Goal: Task Accomplishment & Management: Use online tool/utility

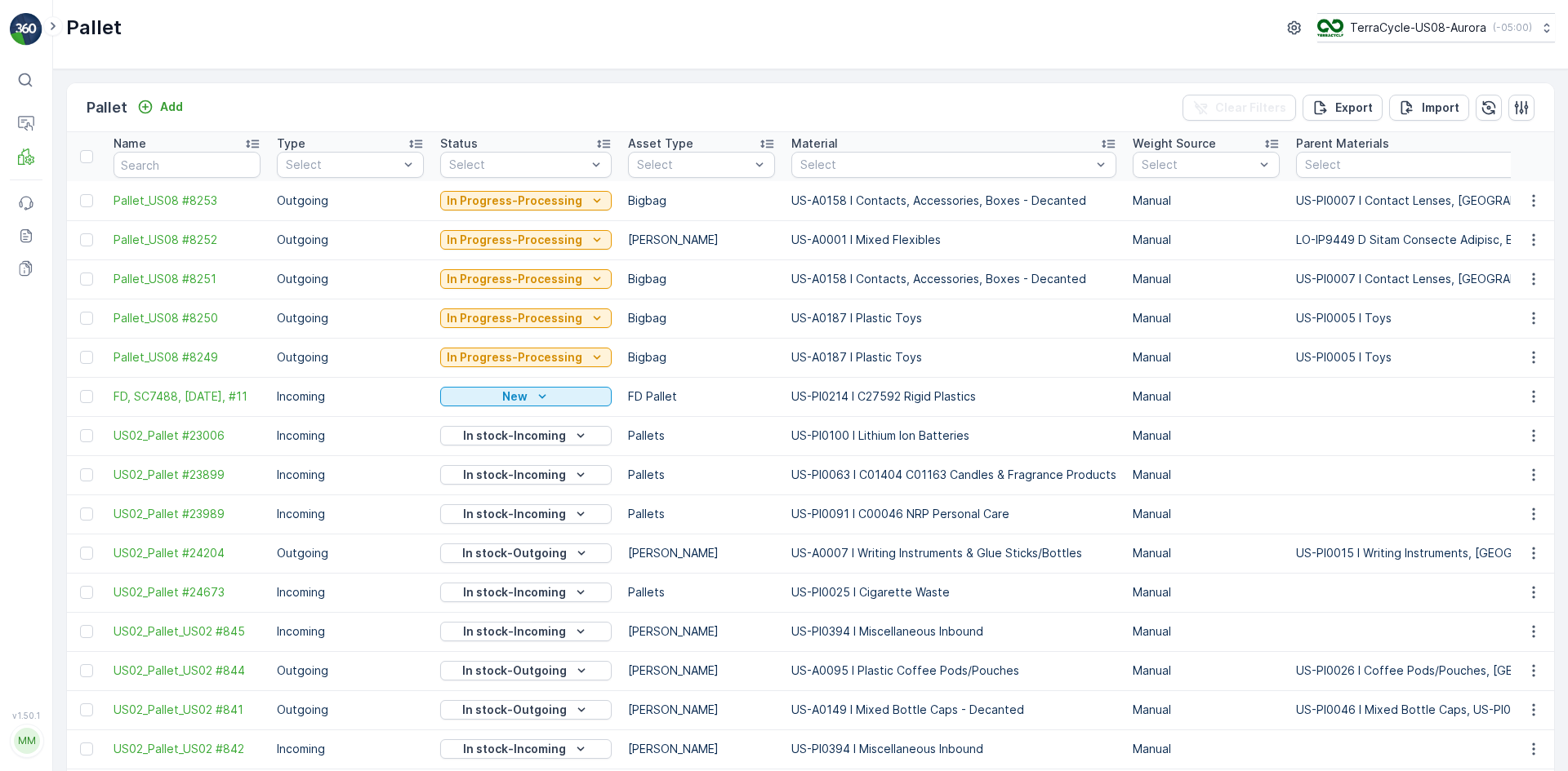
click at [729, 52] on div "Pallet TerraCycle-US08-Aurora ( -05:00 )" at bounding box center [811, 34] width 1515 height 69
click at [157, 171] on input "text" at bounding box center [187, 165] width 147 height 26
type input "sc7488"
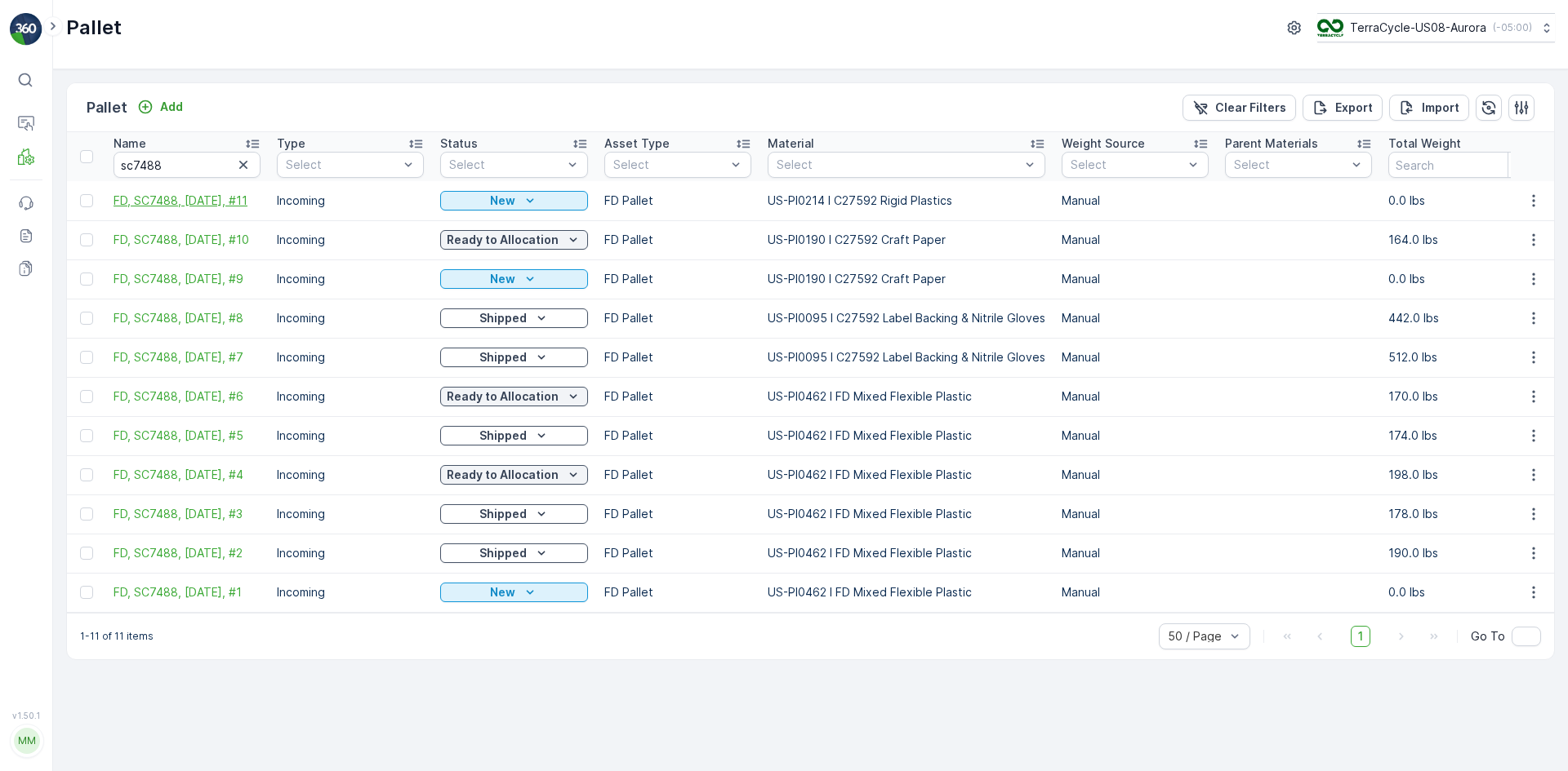
drag, startPoint x: 88, startPoint y: 198, endPoint x: 148, endPoint y: 206, distance: 60.5
click at [88, 198] on div at bounding box center [87, 201] width 13 height 13
click at [80, 195] on input "checkbox" at bounding box center [80, 195] width 0 height 0
click at [1449, 102] on p "Print QR" at bounding box center [1430, 108] width 49 height 16
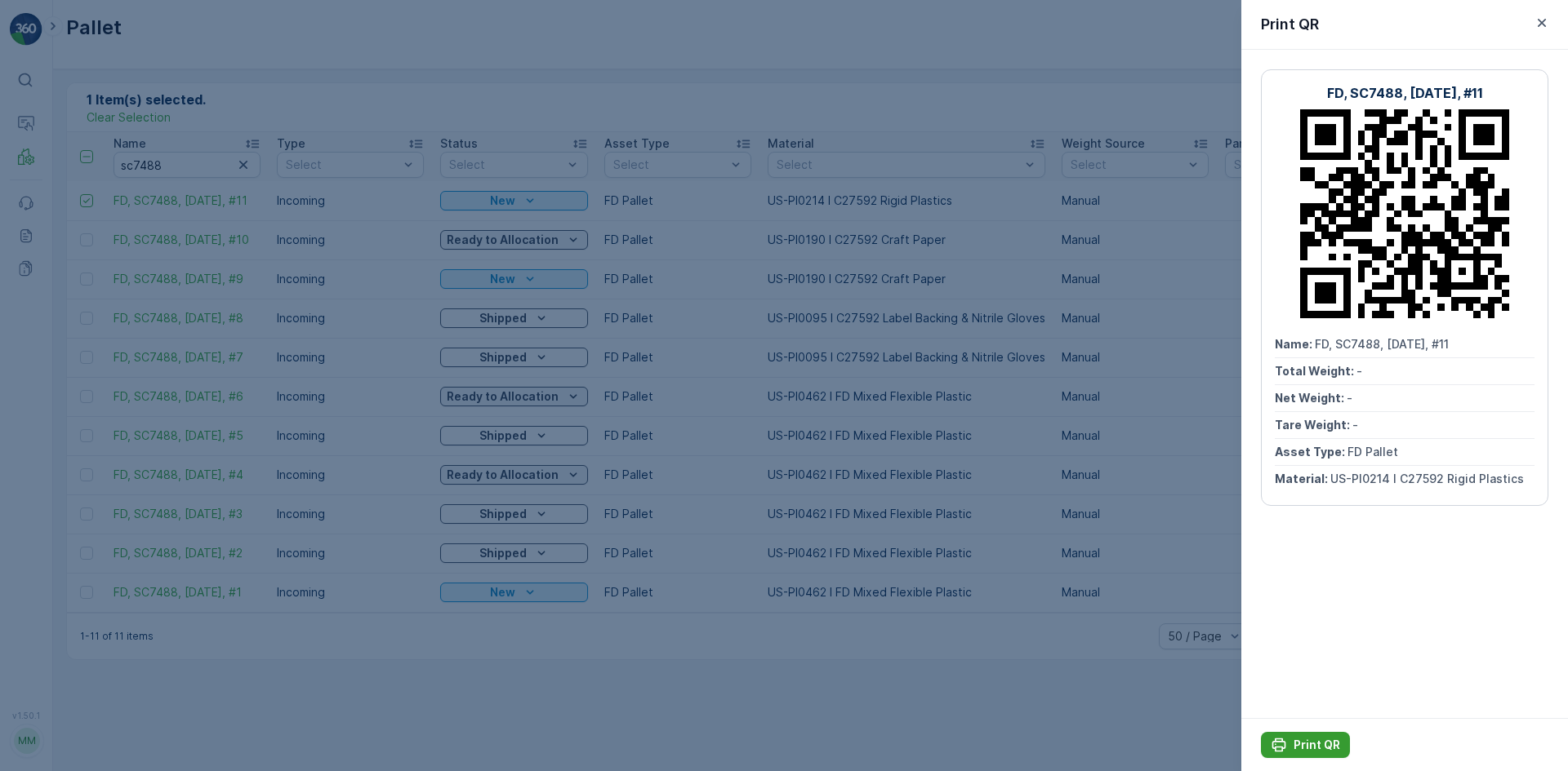
click at [1306, 741] on p "Print QR" at bounding box center [1316, 745] width 47 height 16
click at [112, 128] on div at bounding box center [784, 385] width 1568 height 771
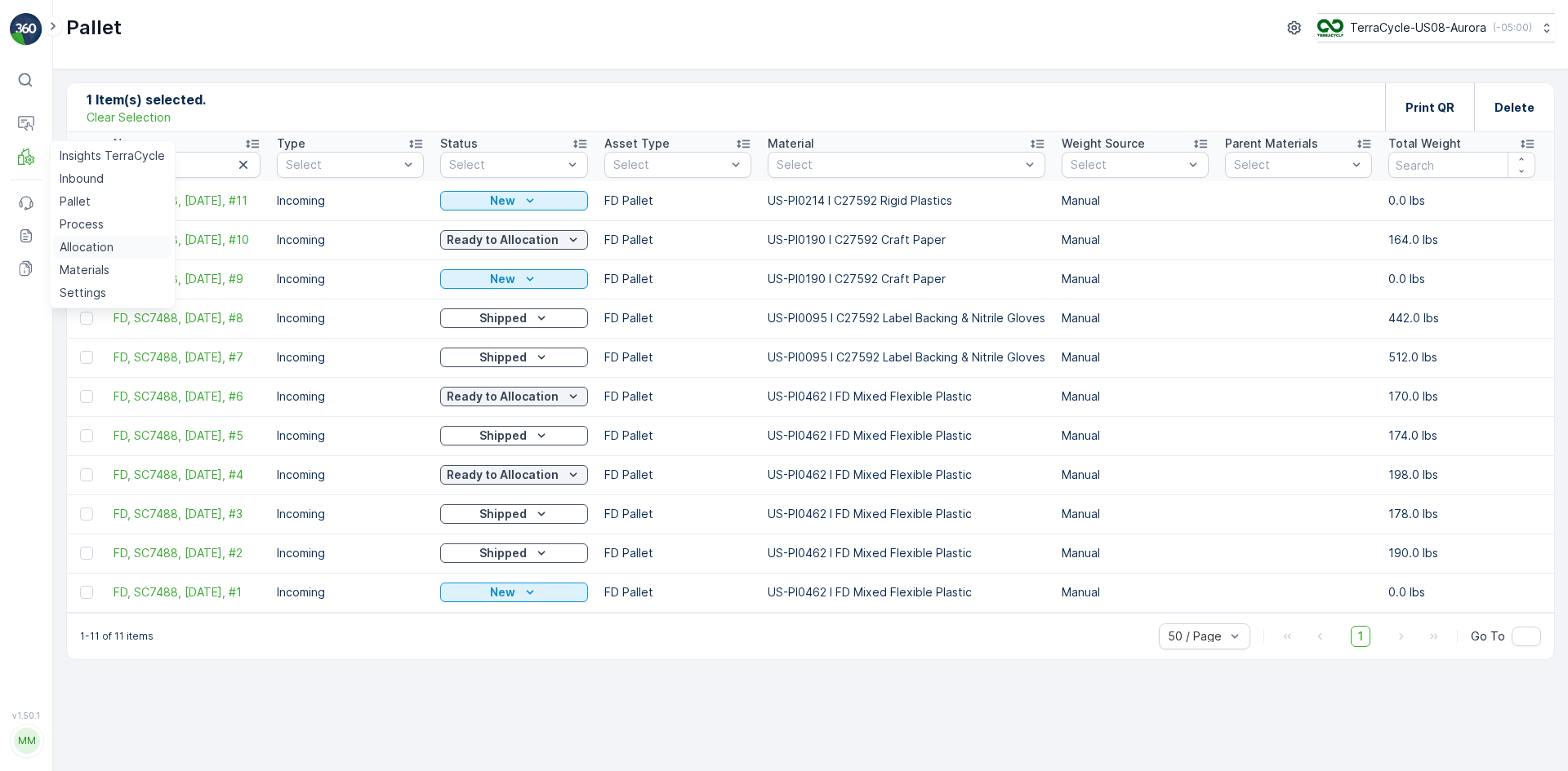
click at [101, 240] on p "Allocation" at bounding box center [87, 248] width 54 height 16
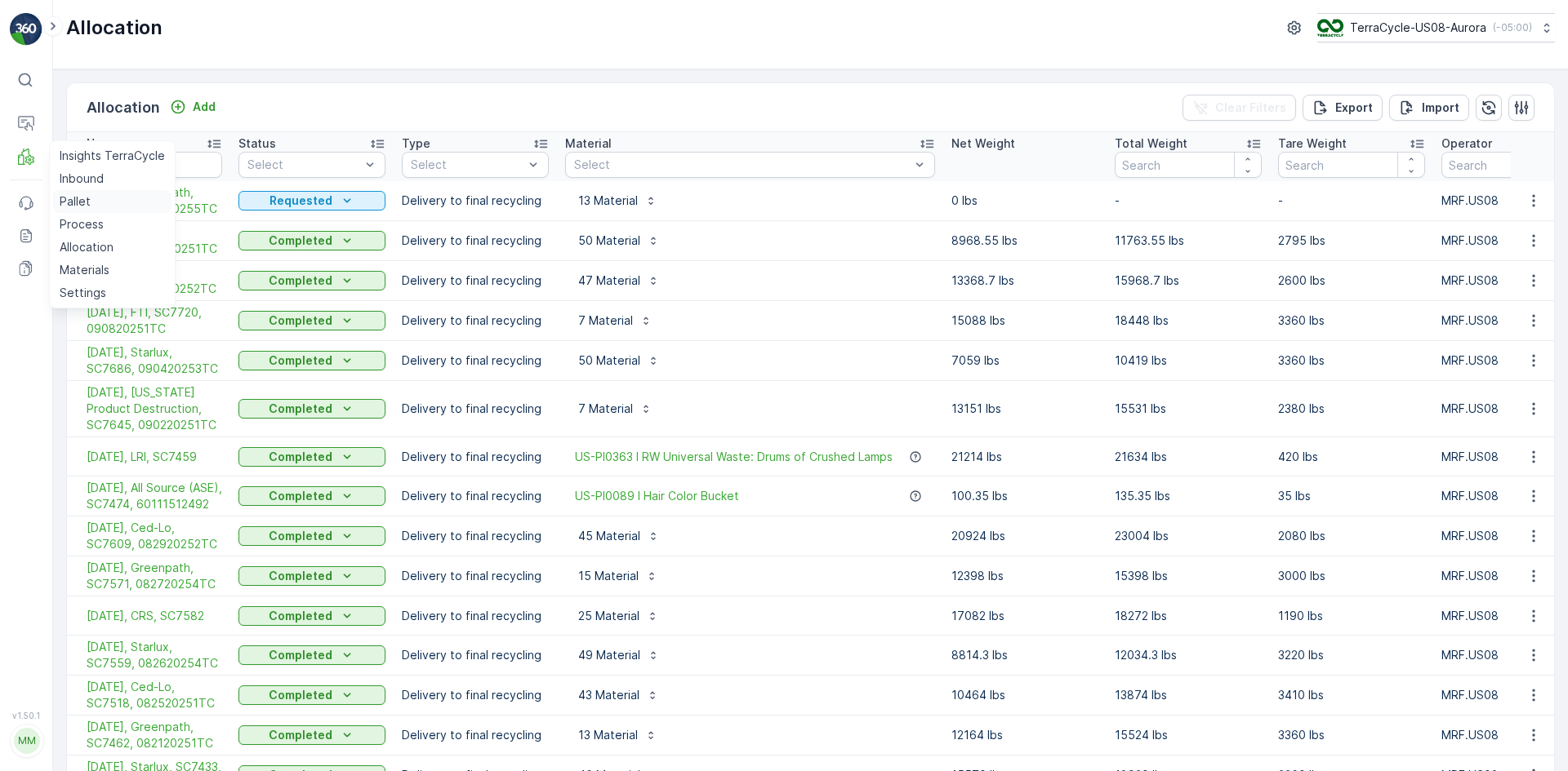
click at [98, 205] on link "Pallet" at bounding box center [112, 202] width 119 height 23
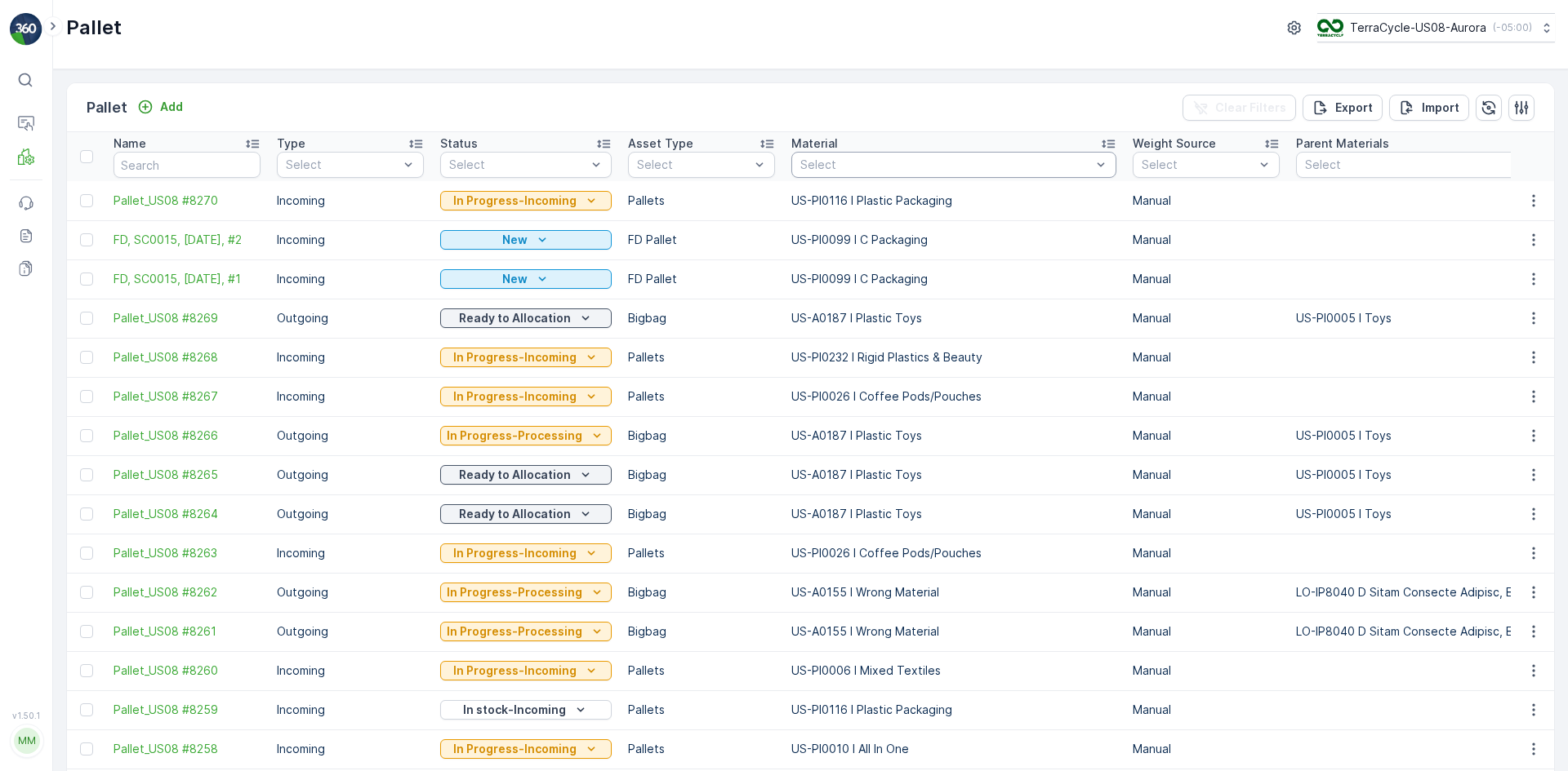
click at [808, 154] on div "Select" at bounding box center [953, 165] width 325 height 26
click at [808, 155] on div "Select" at bounding box center [953, 165] width 325 height 26
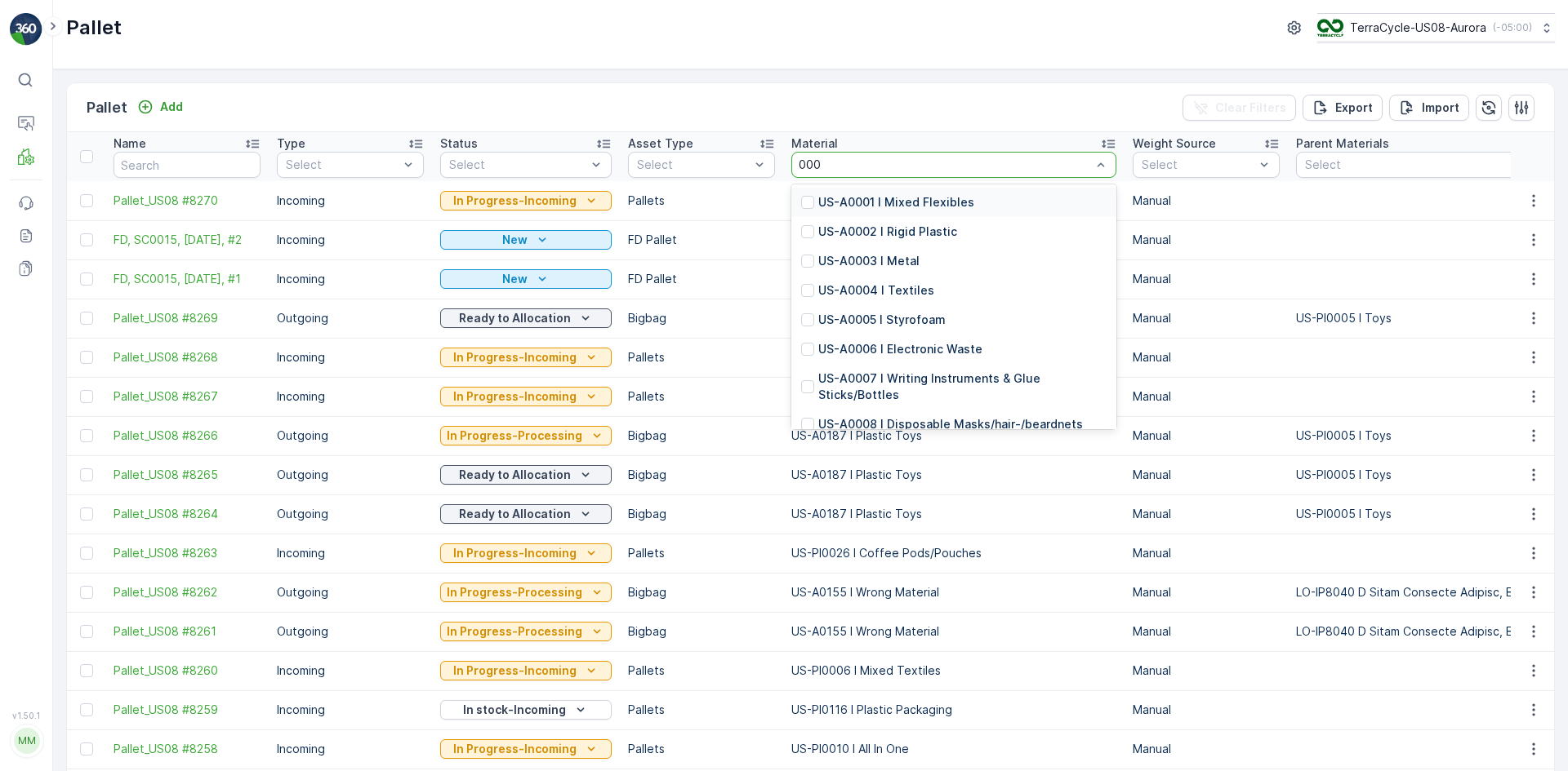
type input "0005"
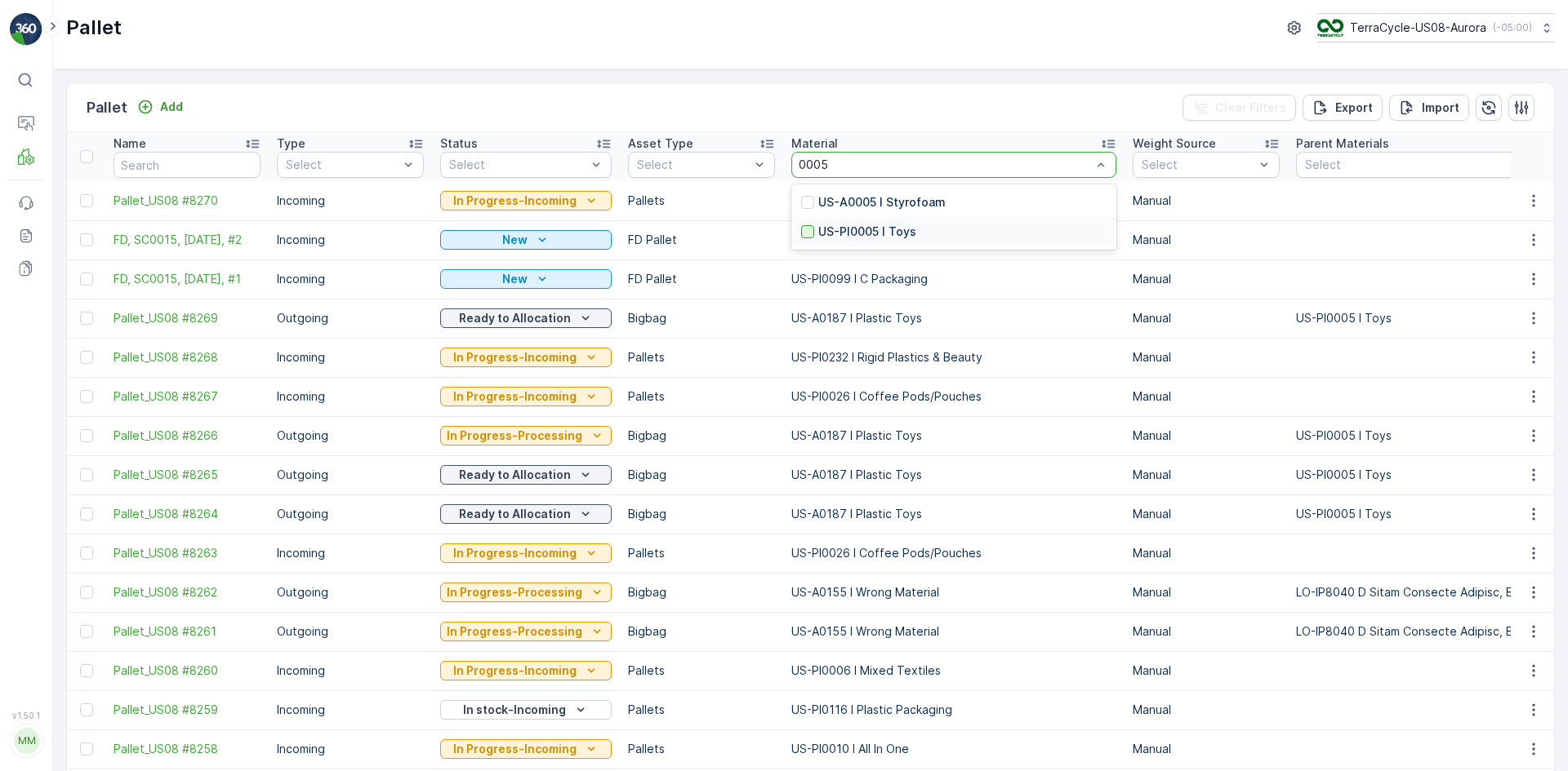
click at [801, 234] on div at bounding box center [807, 232] width 13 height 13
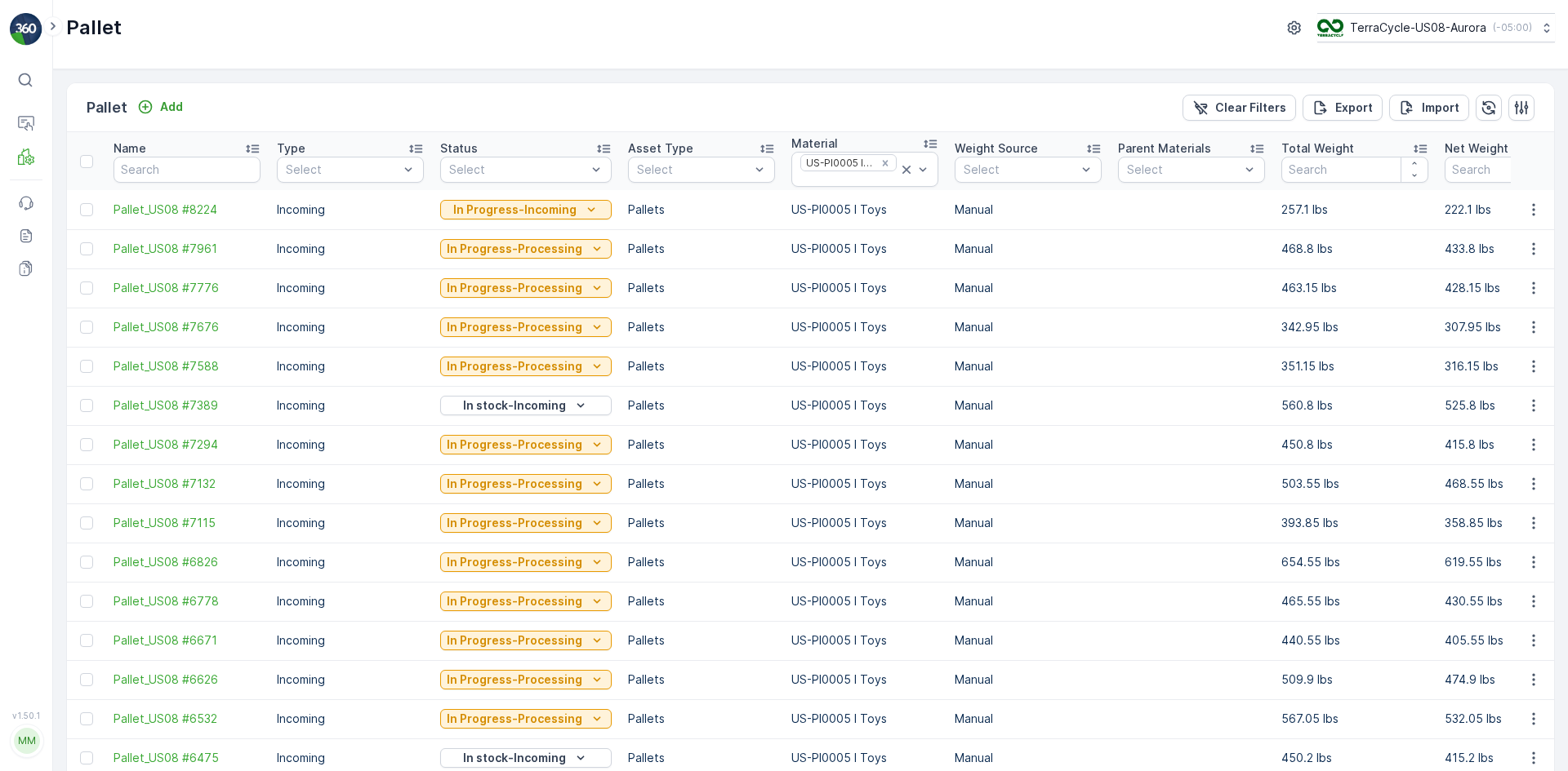
click at [457, 258] on button "In Progress-Processing" at bounding box center [526, 249] width 172 height 20
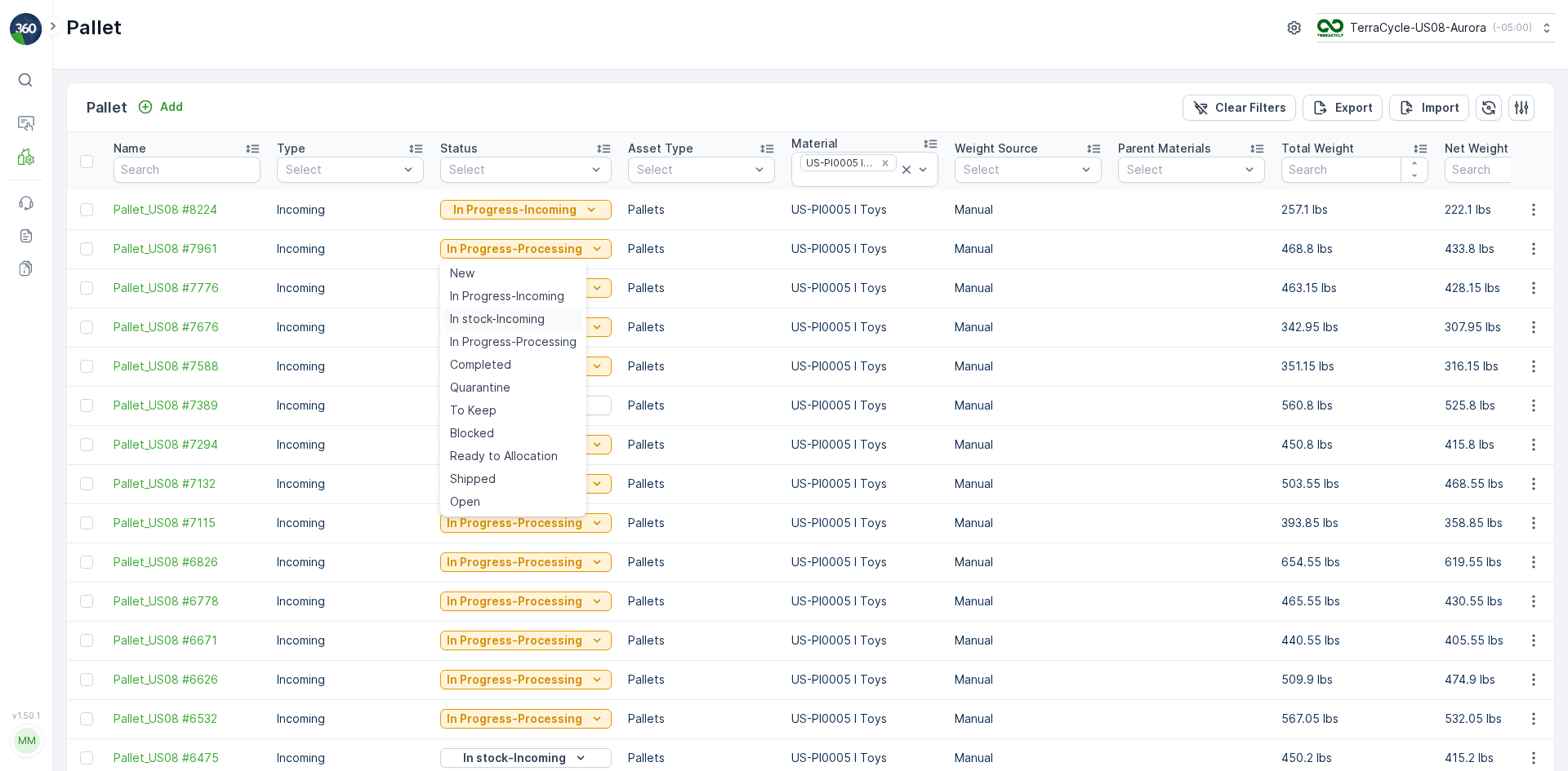
click at [514, 312] on span "In stock-Incoming" at bounding box center [497, 319] width 95 height 16
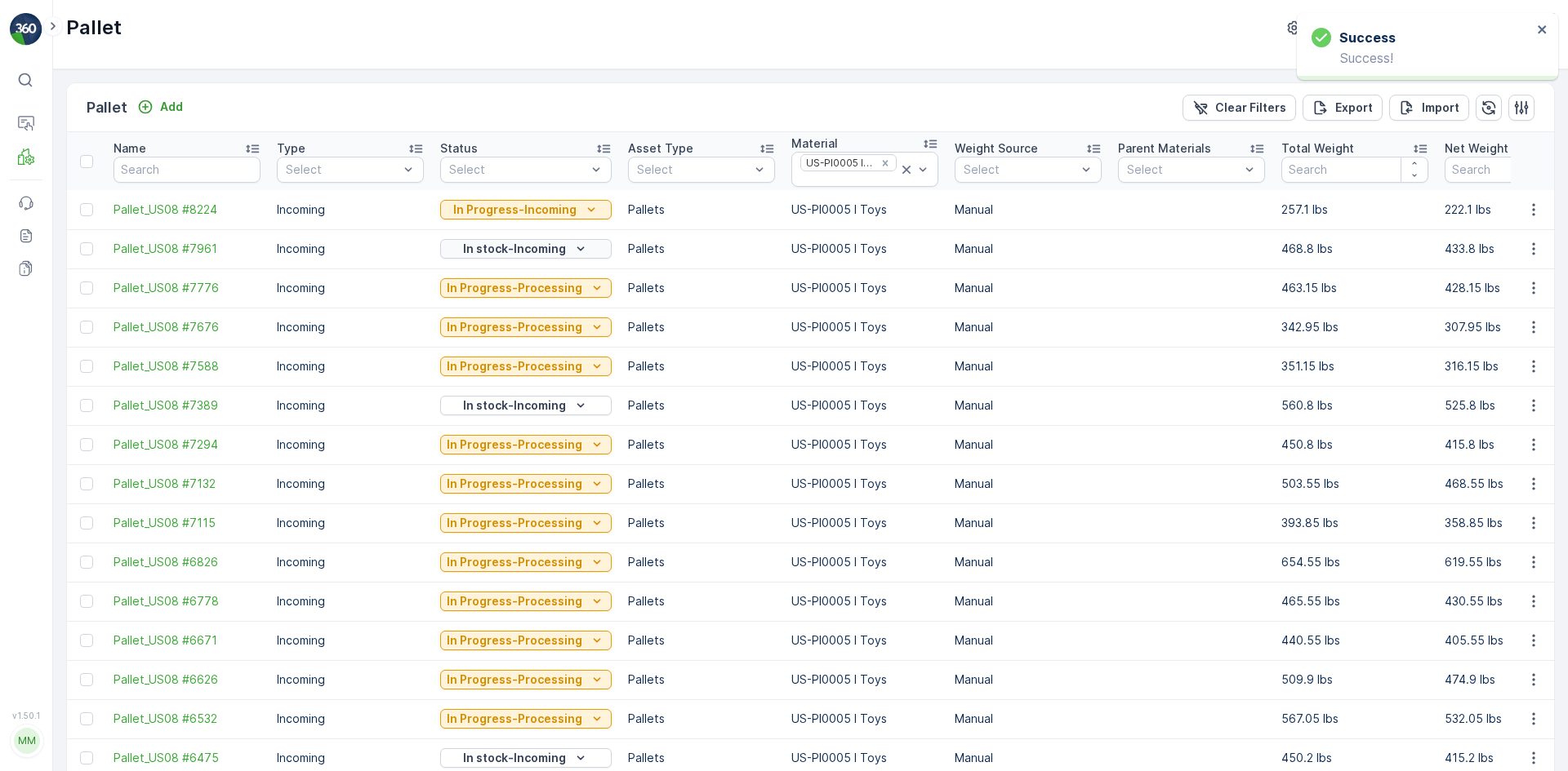
click at [565, 247] on div "In stock-Incoming" at bounding box center [526, 249] width 159 height 16
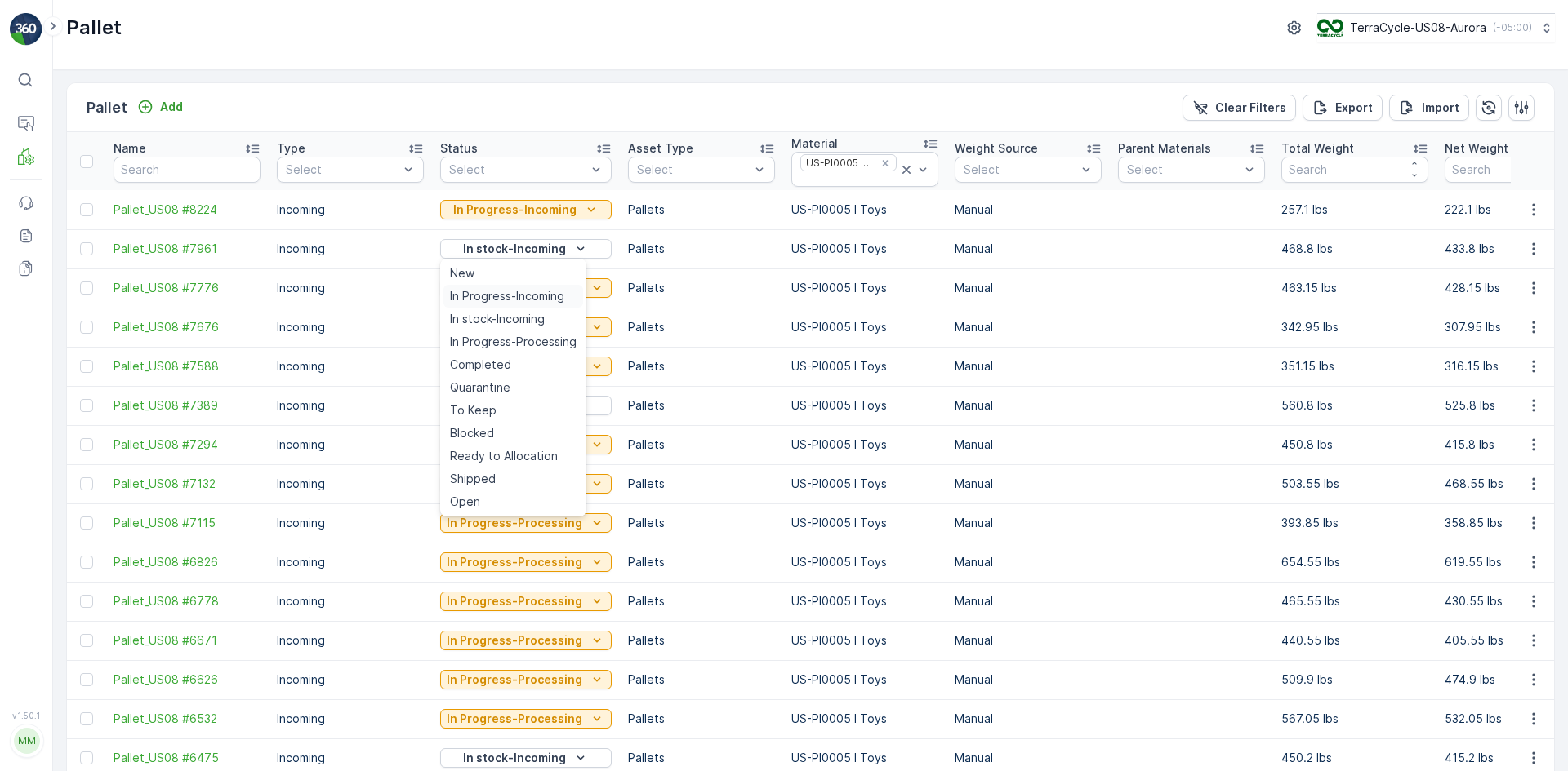
click at [554, 294] on span "In Progress-Incoming" at bounding box center [507, 296] width 115 height 16
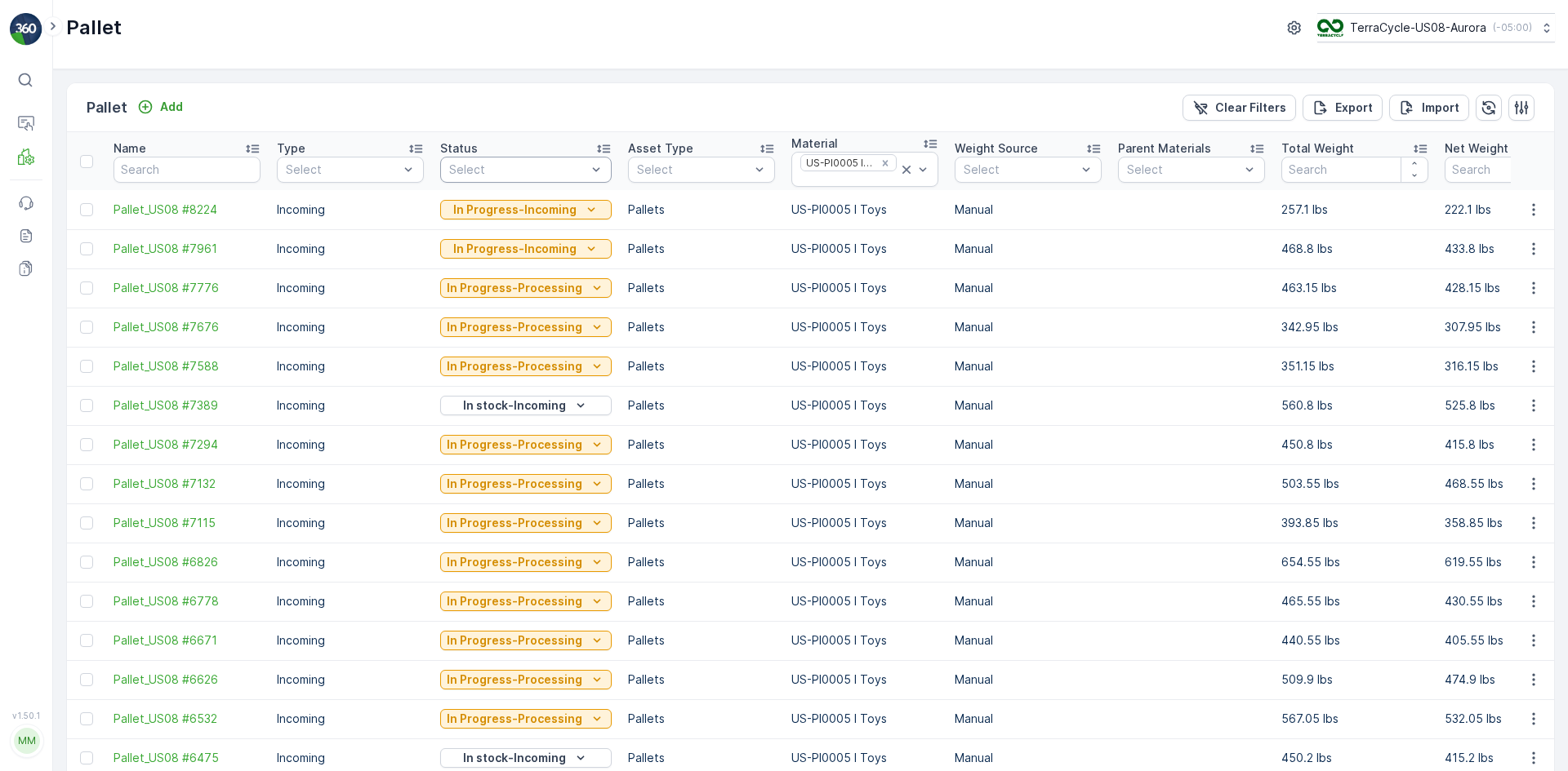
click at [541, 159] on div "Select" at bounding box center [526, 170] width 172 height 26
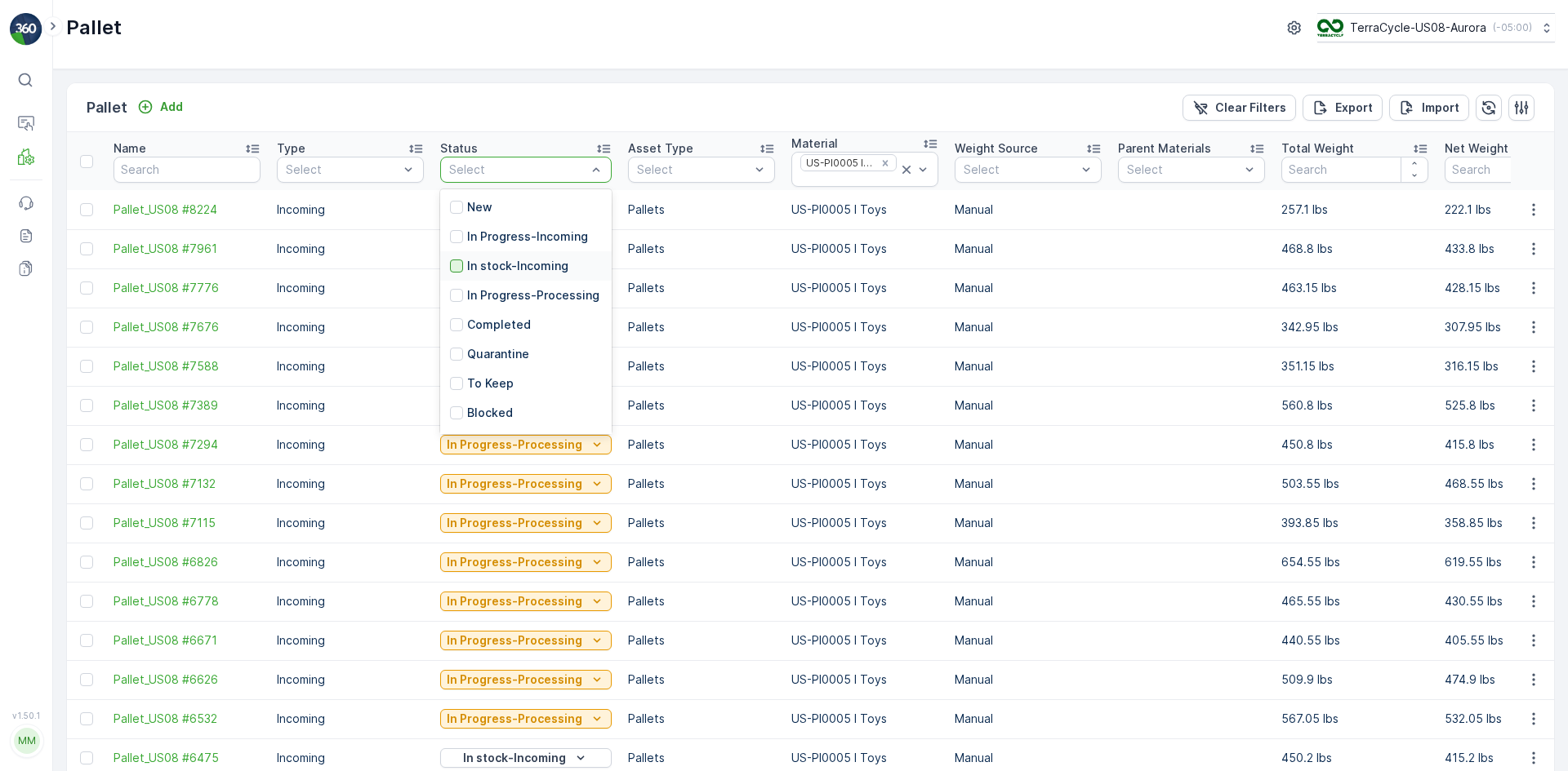
click at [458, 262] on div at bounding box center [456, 266] width 13 height 13
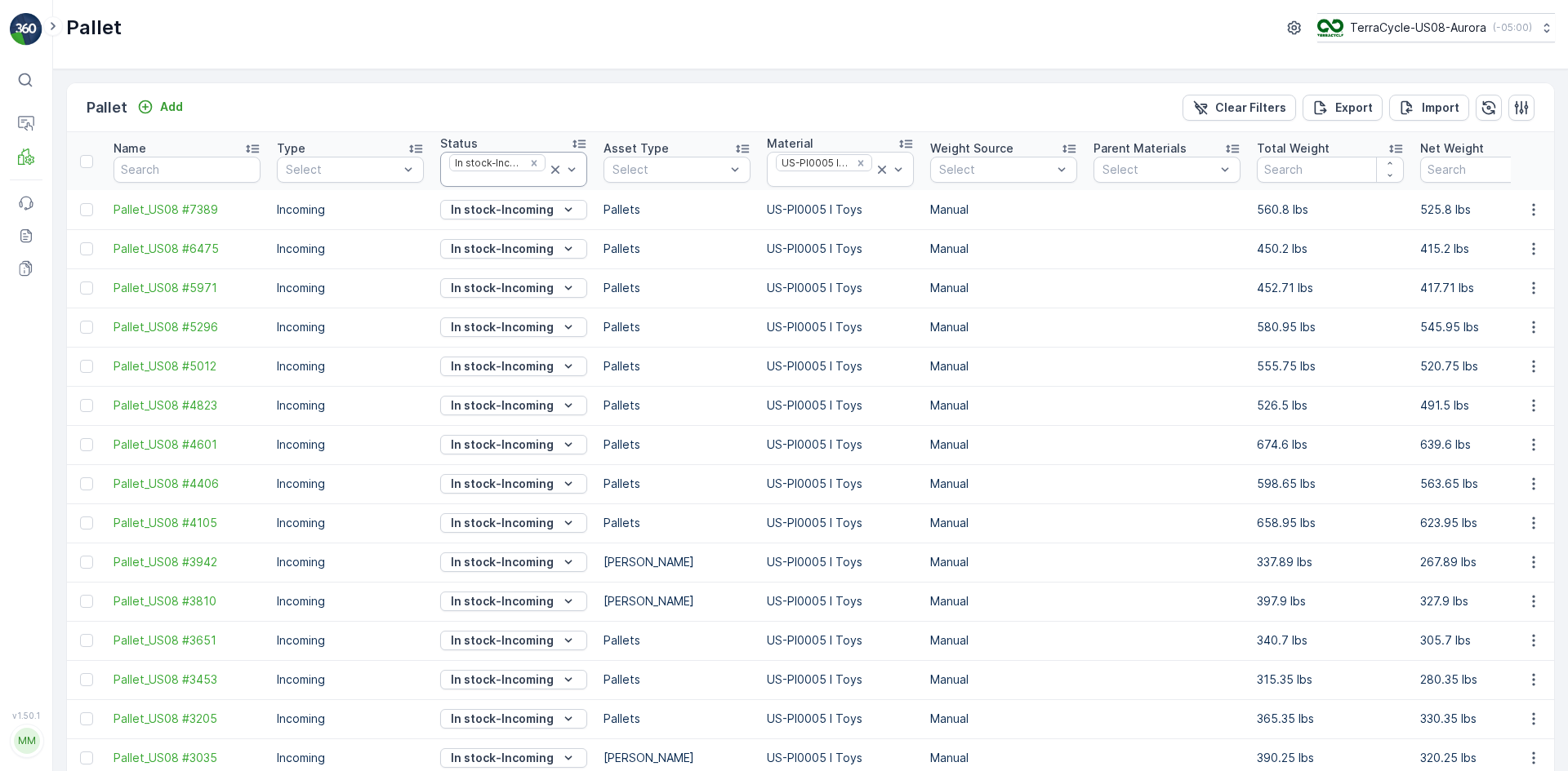
click at [559, 169] on icon at bounding box center [555, 170] width 16 height 16
click at [879, 175] on icon at bounding box center [882, 170] width 16 height 16
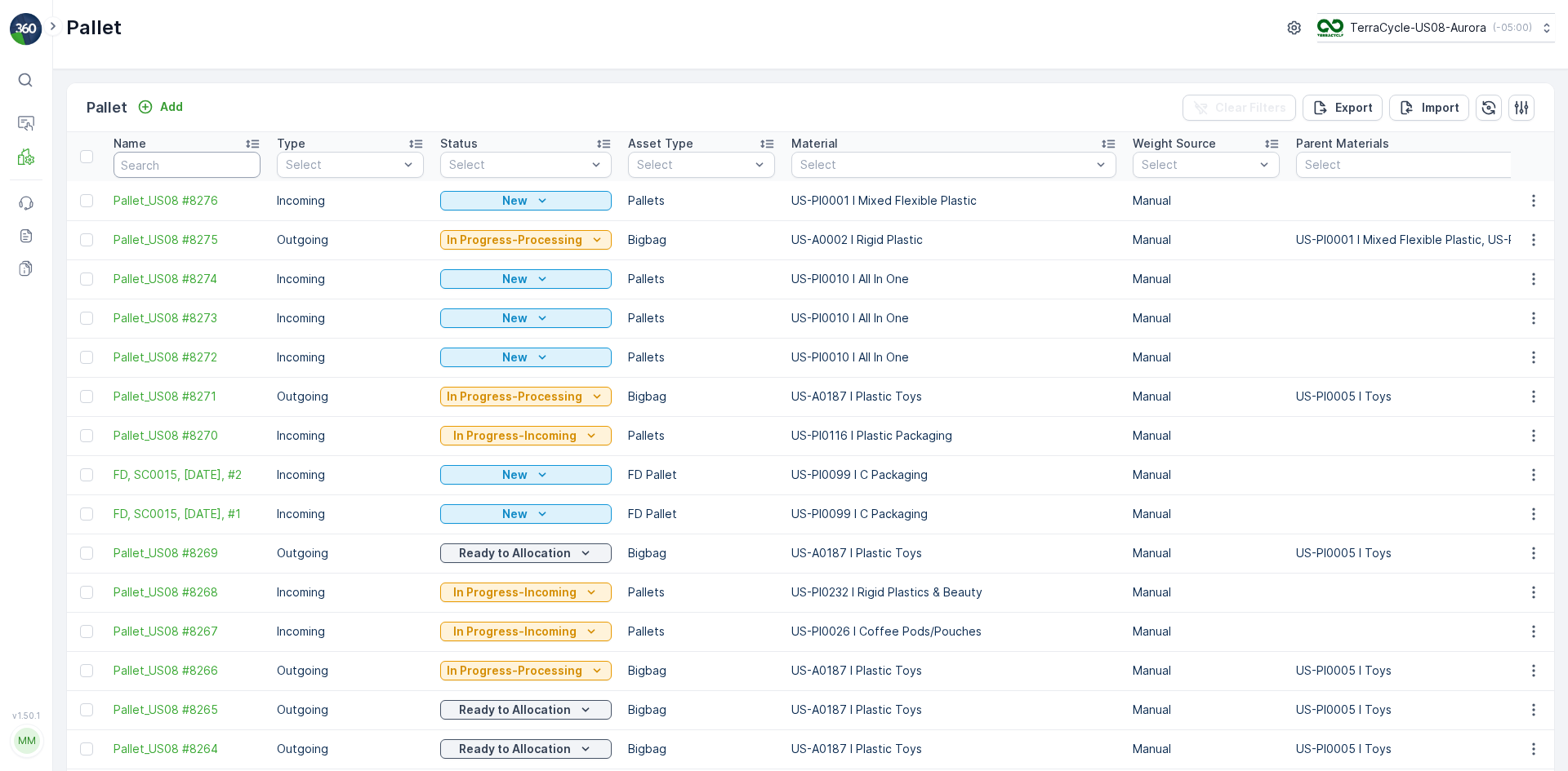
click at [154, 168] on input "text" at bounding box center [187, 165] width 147 height 26
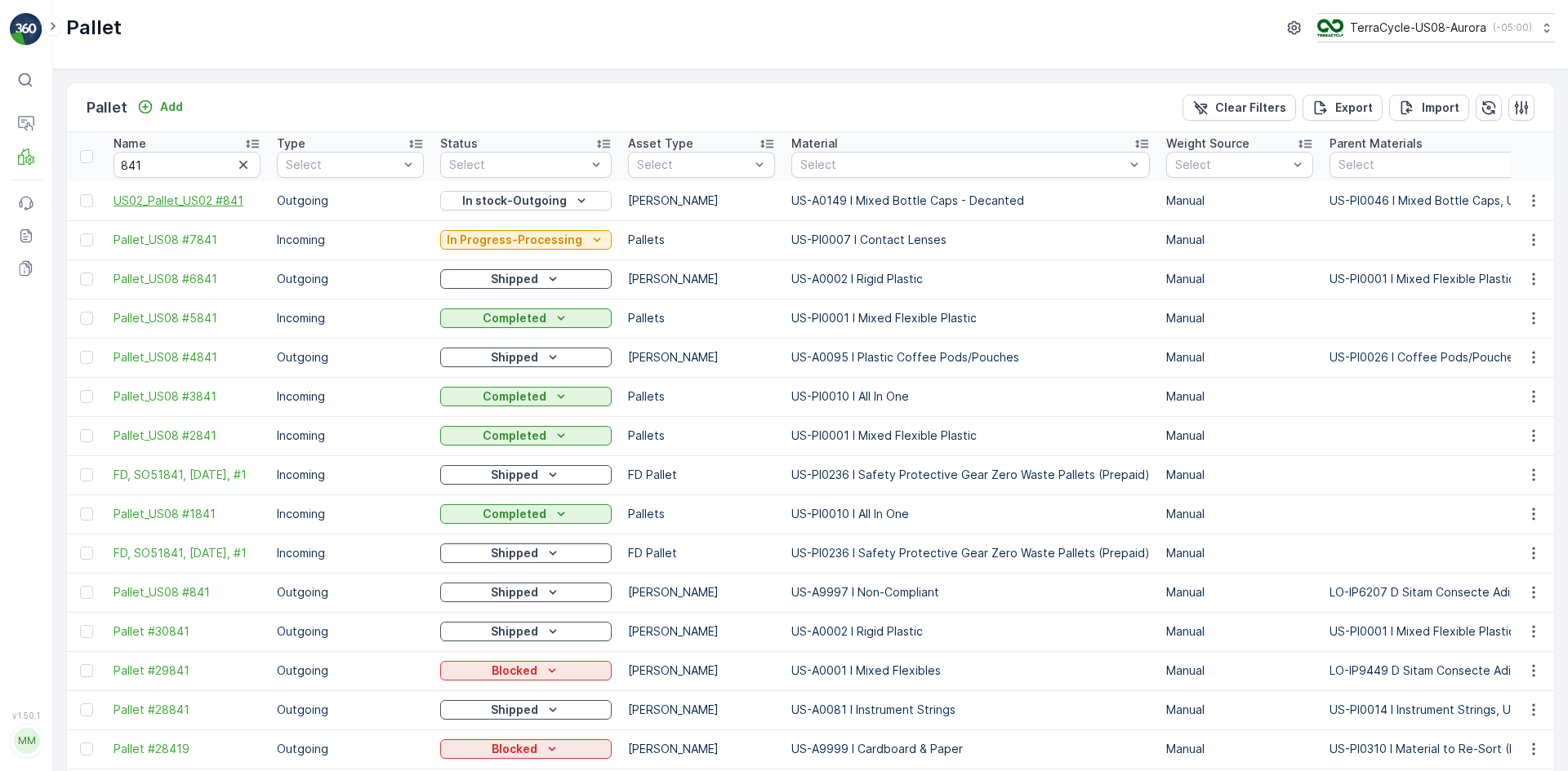
drag, startPoint x: 91, startPoint y: 199, endPoint x: 164, endPoint y: 195, distance: 73.1
click at [91, 199] on div at bounding box center [87, 201] width 13 height 13
click at [80, 195] on input "checkbox" at bounding box center [80, 195] width 0 height 0
drag, startPoint x: 762, startPoint y: 199, endPoint x: 110, endPoint y: 208, distance: 652.1
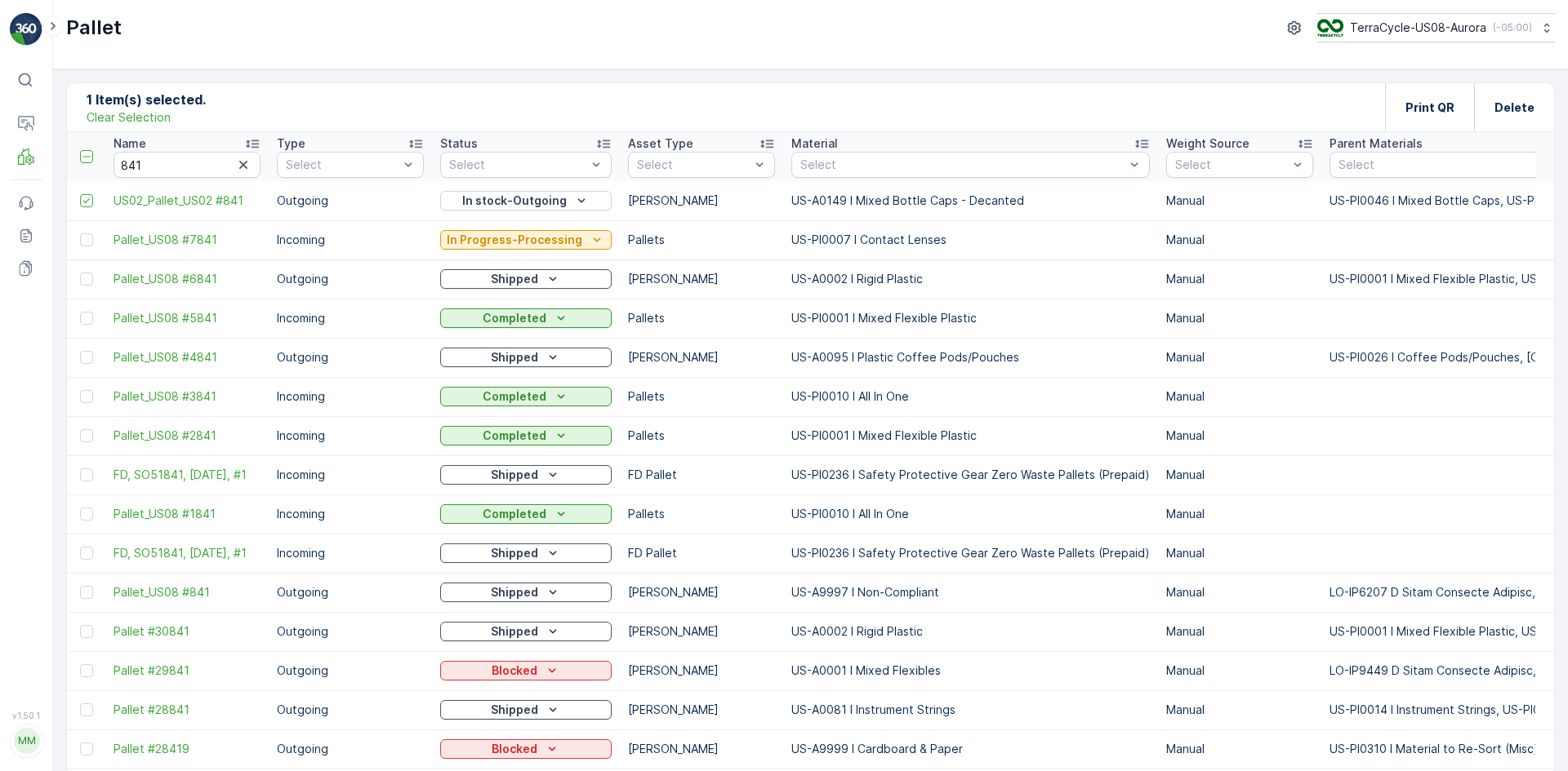
click at [286, 97] on div "1 Item(s) selected. Clear Selection Print QR Delete" at bounding box center [811, 108] width 1487 height 49
click at [1402, 113] on div "Print QR" at bounding box center [1429, 107] width 89 height 48
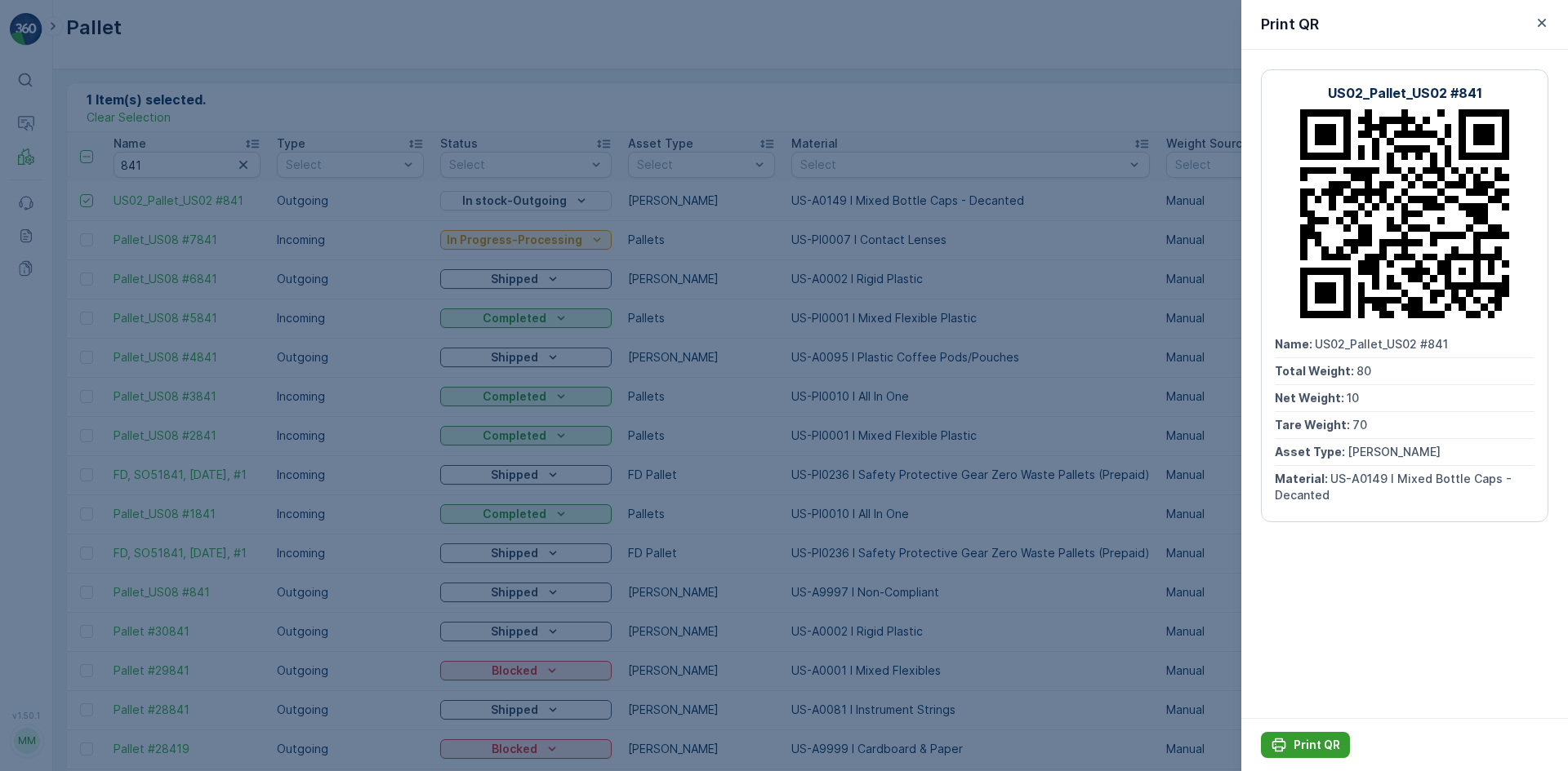
click at [1324, 740] on p "Print QR" at bounding box center [1316, 745] width 47 height 16
click at [161, 168] on div at bounding box center [784, 385] width 1568 height 771
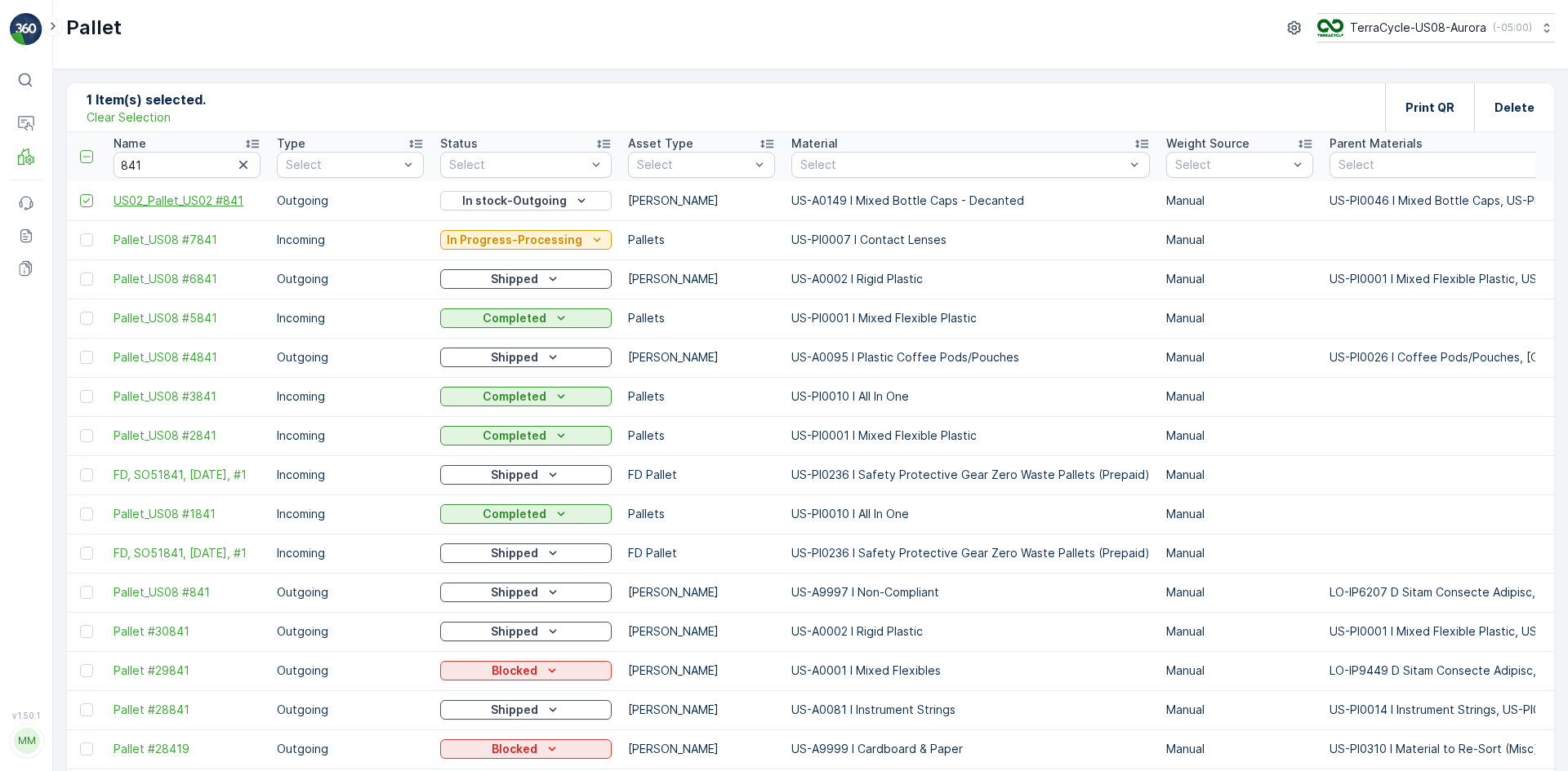
drag, startPoint x: 105, startPoint y: 202, endPoint x: 224, endPoint y: 203, distance: 119.0
click at [248, 164] on icon "button" at bounding box center [244, 165] width 16 height 16
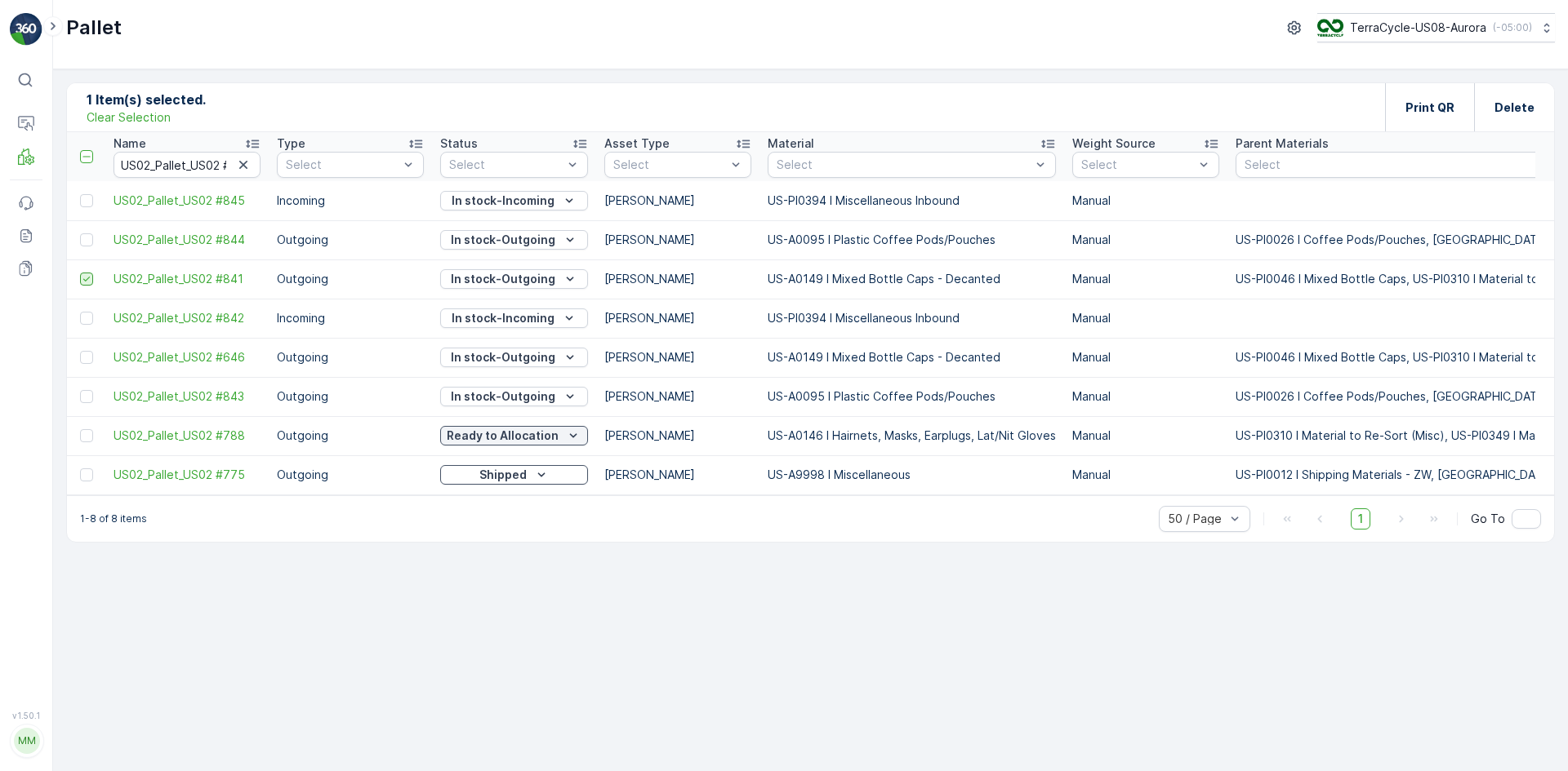
click at [84, 277] on icon at bounding box center [87, 279] width 11 height 11
click at [80, 272] on input "checkbox" at bounding box center [80, 272] width 0 height 0
click at [87, 356] on div at bounding box center [87, 357] width 13 height 13
click at [80, 351] on input "checkbox" at bounding box center [80, 351] width 0 height 0
click at [82, 314] on div at bounding box center [87, 318] width 13 height 13
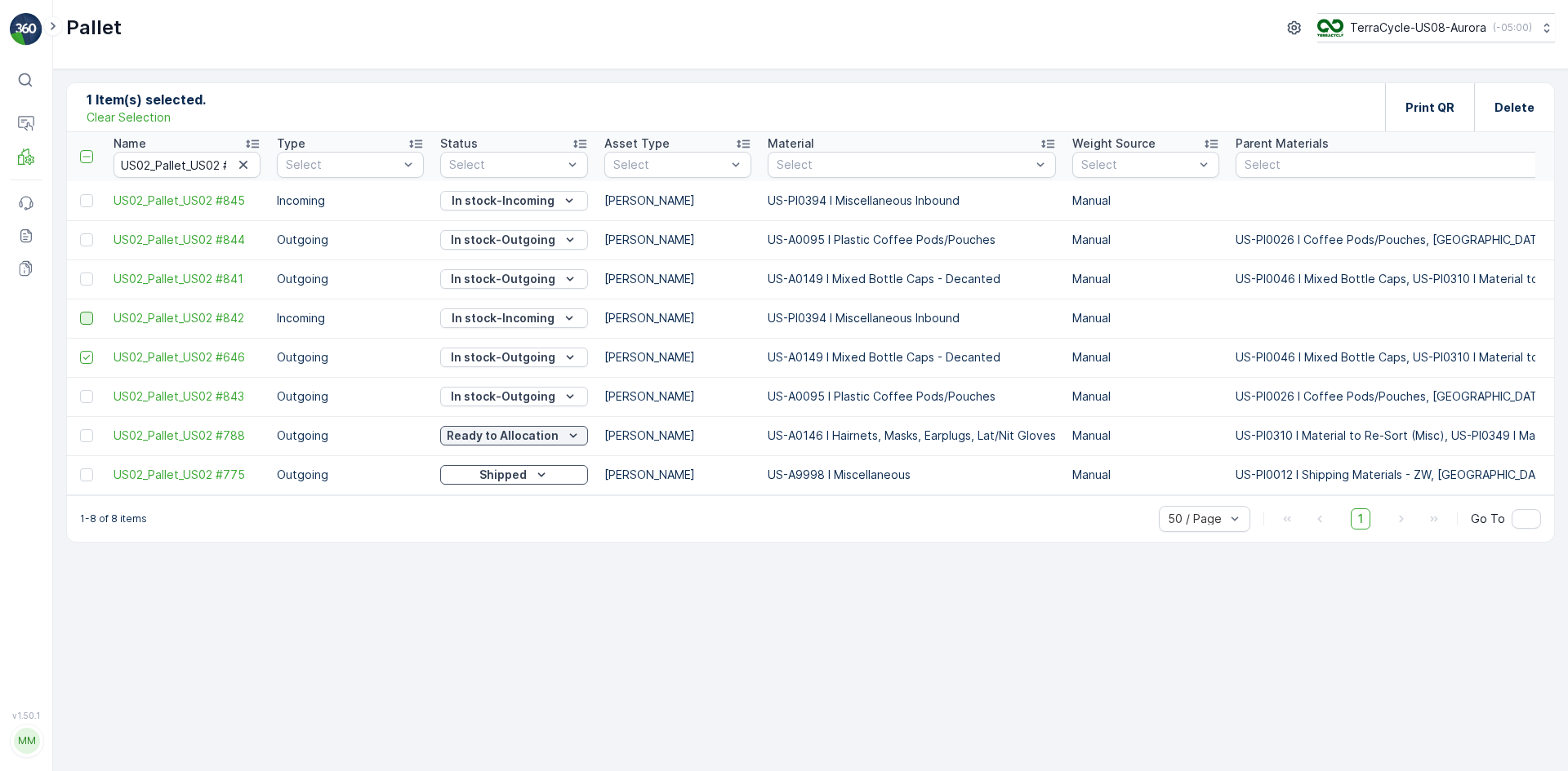
click at [80, 312] on input "checkbox" at bounding box center [80, 312] width 0 height 0
click at [82, 242] on div at bounding box center [87, 240] width 13 height 13
click at [80, 234] on input "checkbox" at bounding box center [80, 234] width 0 height 0
click at [92, 199] on div at bounding box center [87, 201] width 13 height 13
click at [80, 195] on input "checkbox" at bounding box center [80, 195] width 0 height 0
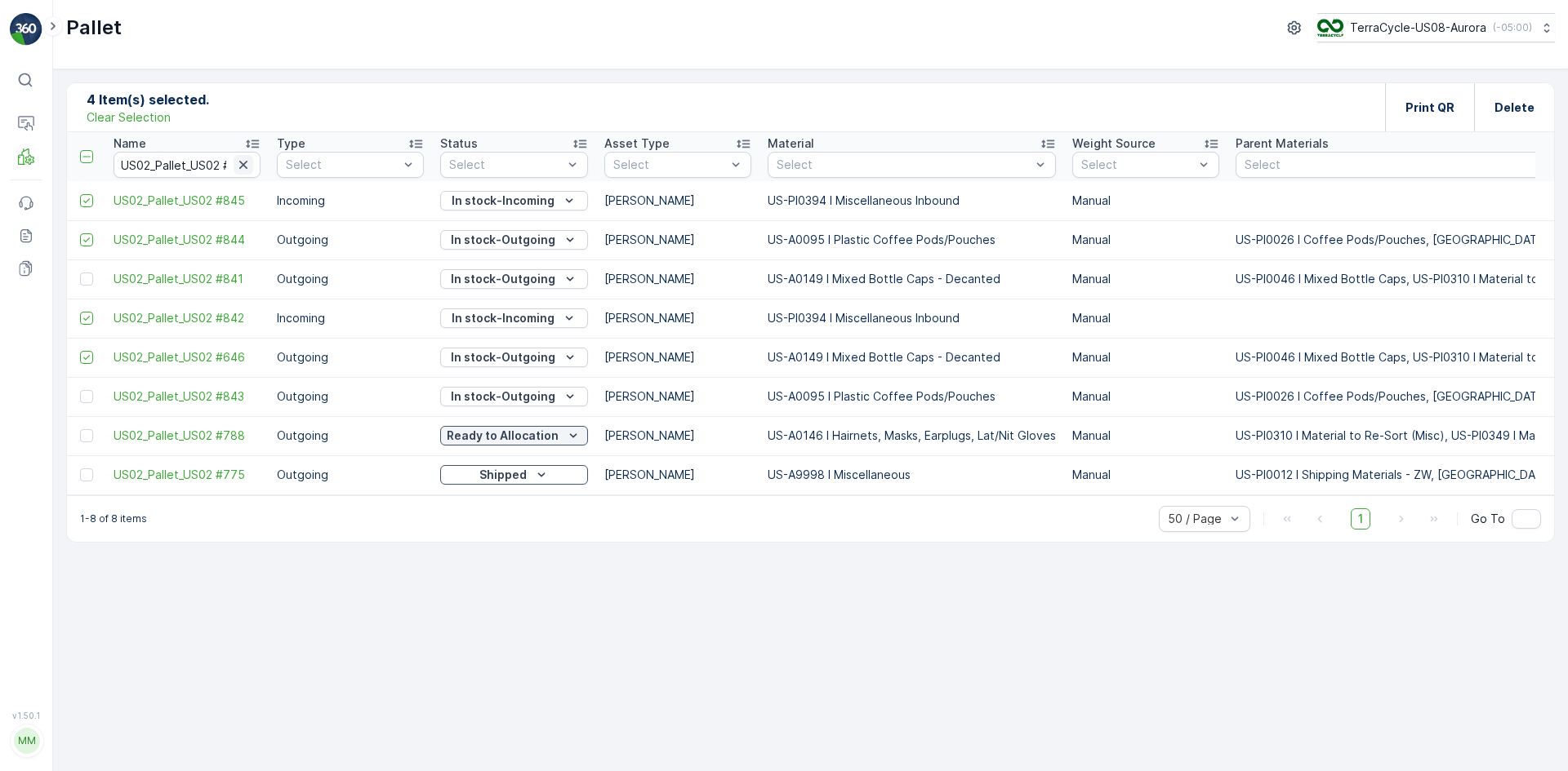
click at [242, 165] on icon "button" at bounding box center [244, 165] width 16 height 16
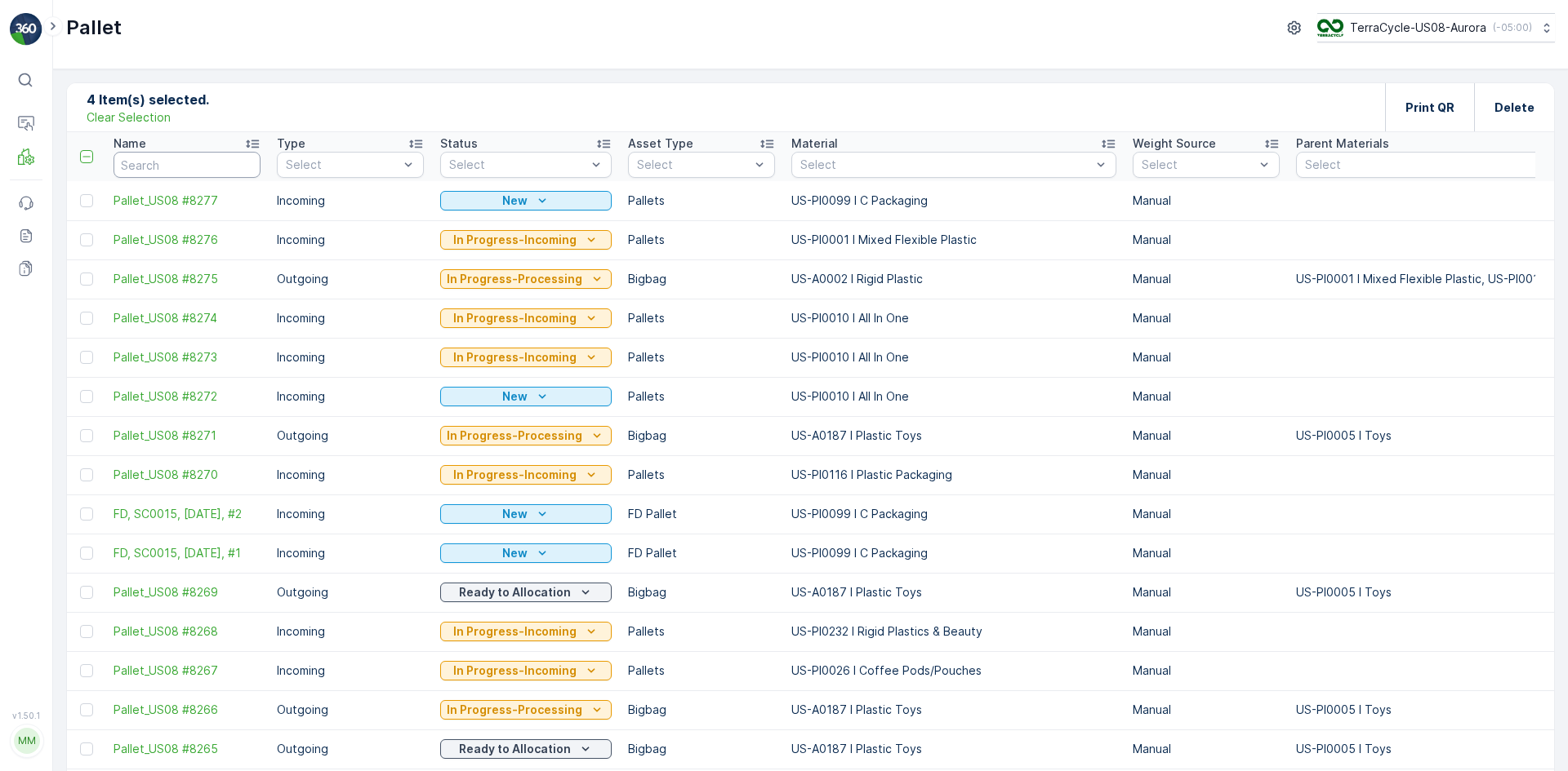
click at [242, 165] on input "text" at bounding box center [187, 165] width 147 height 26
click at [242, 166] on icon "button" at bounding box center [244, 165] width 8 height 8
click at [196, 165] on input "text" at bounding box center [187, 165] width 147 height 26
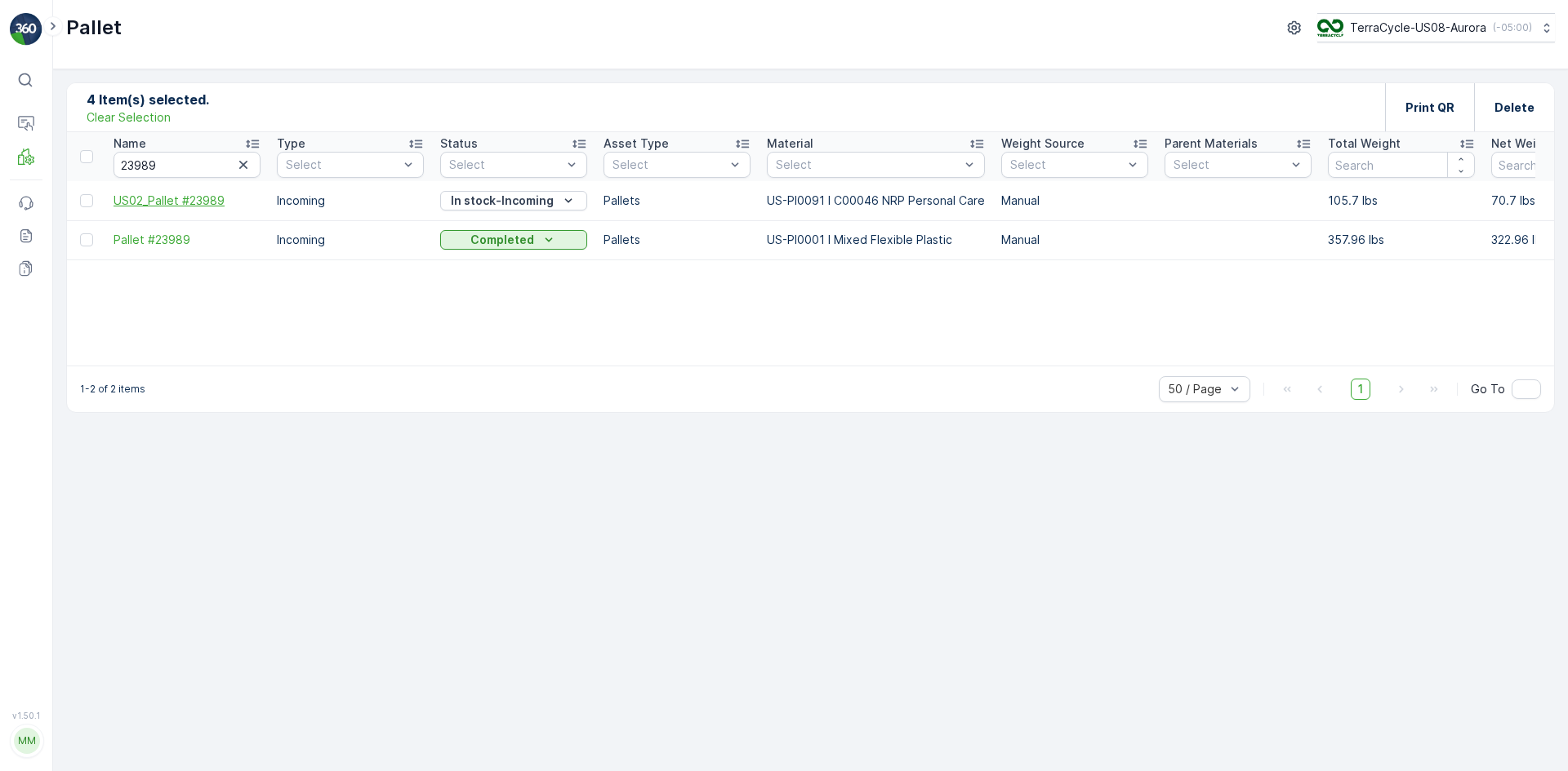
drag, startPoint x: 108, startPoint y: 195, endPoint x: 186, endPoint y: 200, distance: 78.2
click at [189, 200] on td "US02_Pallet #23989" at bounding box center [187, 201] width 164 height 39
click at [88, 205] on div at bounding box center [87, 201] width 13 height 13
click at [80, 195] on input "checkbox" at bounding box center [80, 195] width 0 height 0
click at [249, 162] on icon "button" at bounding box center [244, 165] width 16 height 16
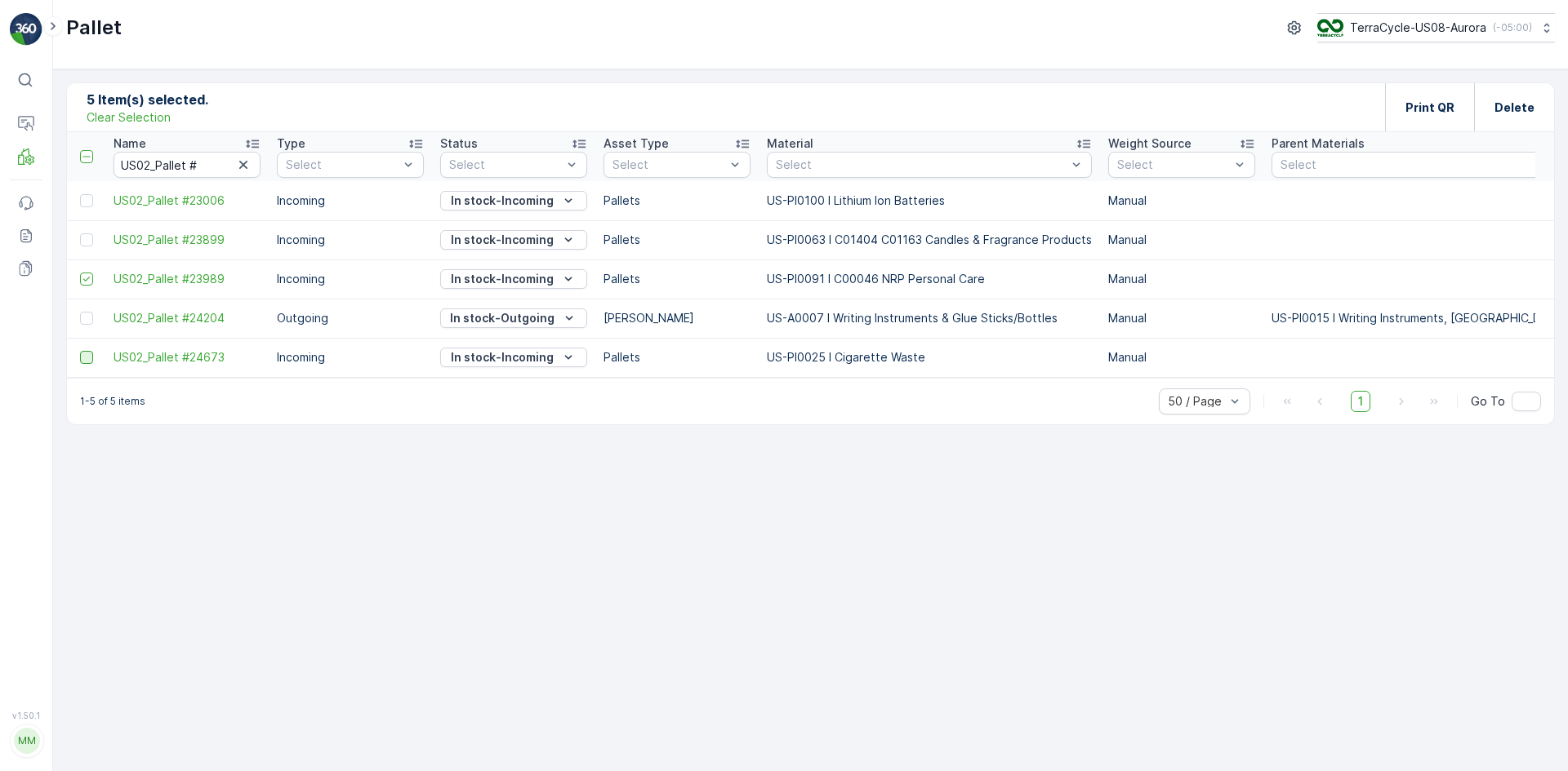
click at [89, 360] on div at bounding box center [87, 357] width 13 height 13
click at [80, 351] on input "checkbox" at bounding box center [80, 351] width 0 height 0
click at [83, 204] on div at bounding box center [87, 201] width 13 height 13
click at [80, 195] on input "checkbox" at bounding box center [80, 195] width 0 height 0
click at [88, 242] on div at bounding box center [87, 240] width 13 height 13
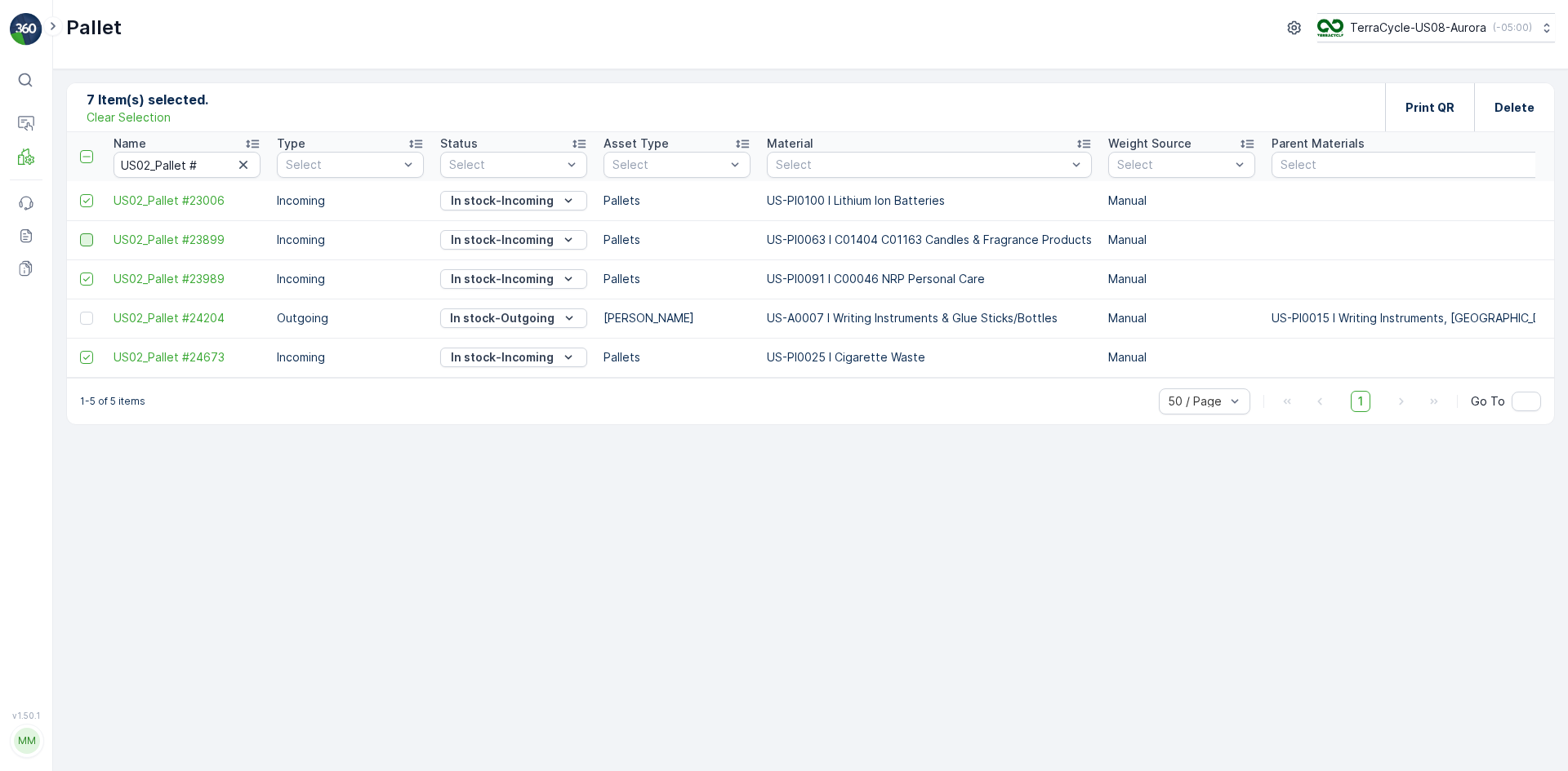
click at [80, 234] on input "checkbox" at bounding box center [80, 234] width 0 height 0
click at [86, 316] on div at bounding box center [87, 318] width 13 height 13
click at [80, 312] on input "checkbox" at bounding box center [80, 312] width 0 height 0
click at [1431, 111] on p "Print QR" at bounding box center [1430, 108] width 49 height 16
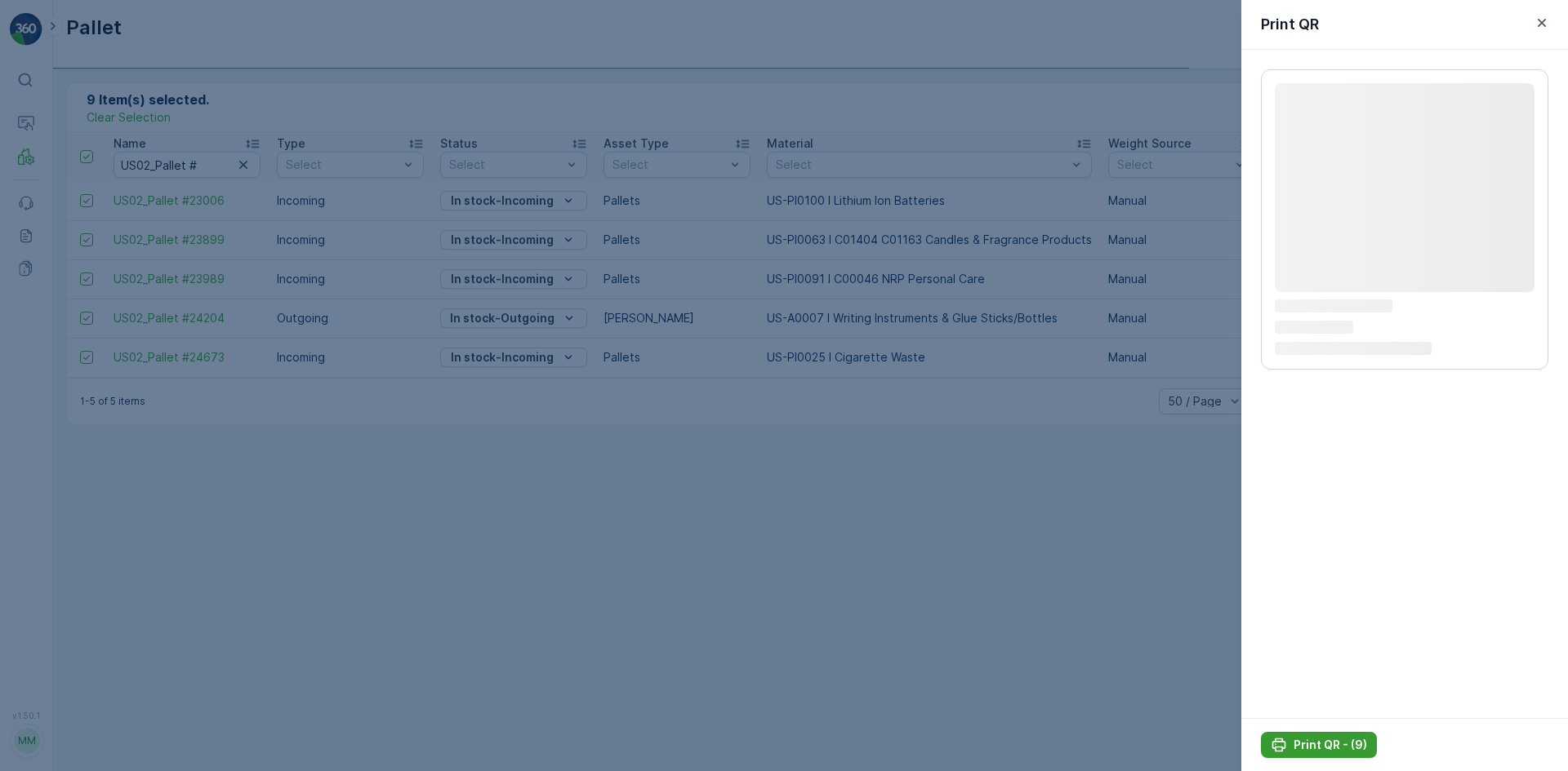
click at [1339, 742] on p "Print QR - (9)" at bounding box center [1330, 745] width 74 height 16
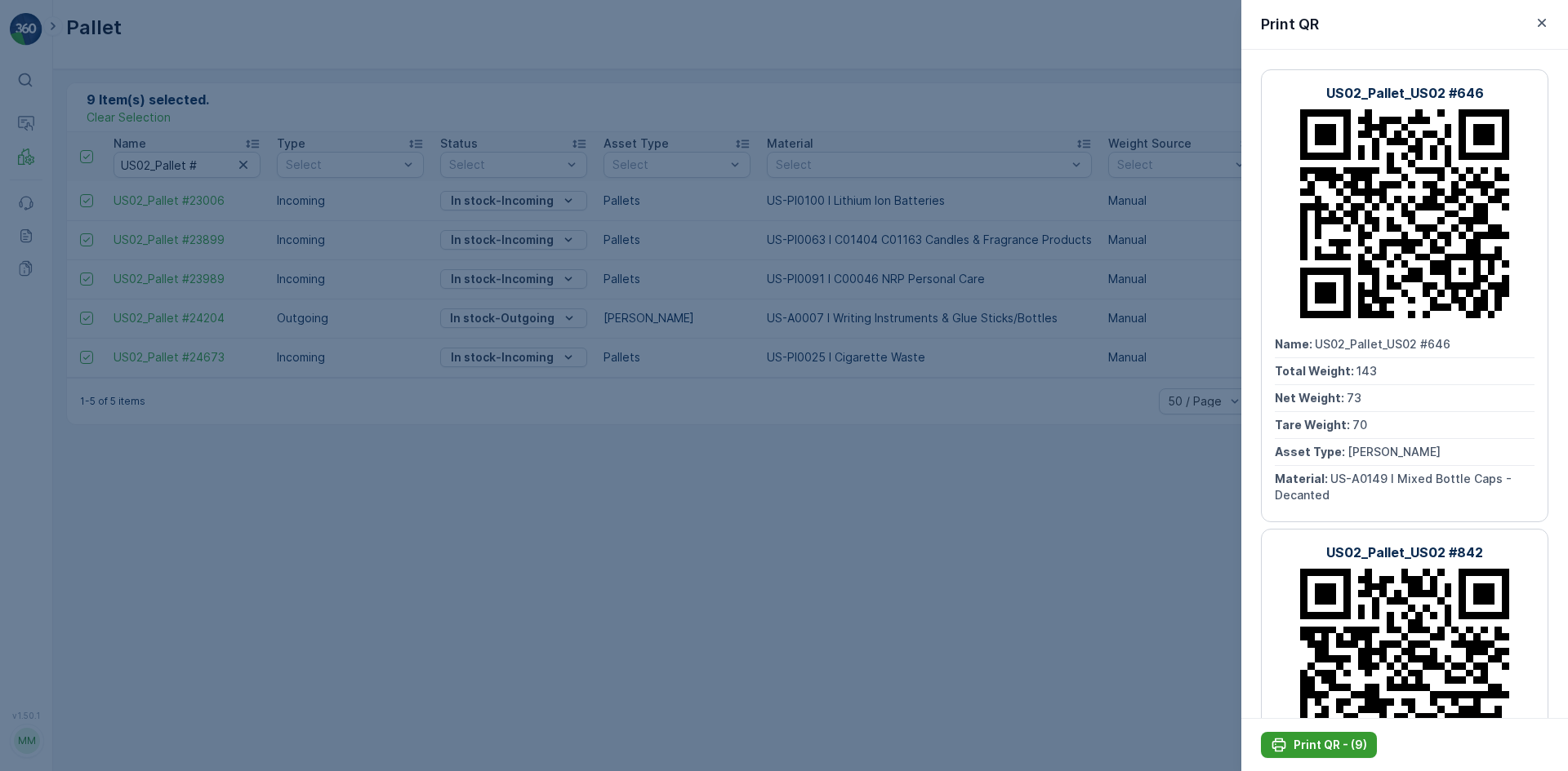
click at [1340, 743] on p "Print QR - (9)" at bounding box center [1330, 745] width 74 height 16
click at [1540, 20] on icon "button" at bounding box center [1542, 23] width 8 height 8
